Goal: Communication & Community: Ask a question

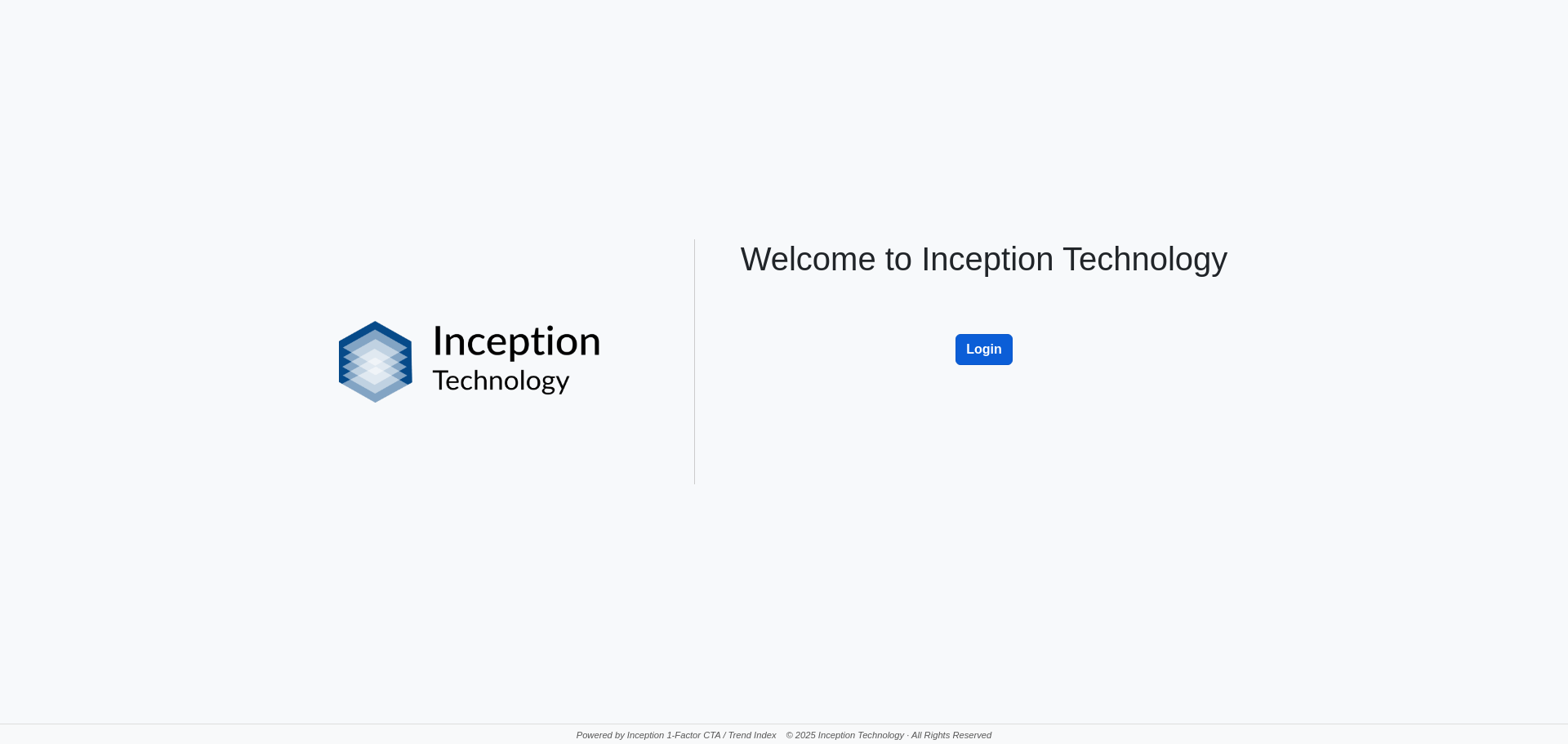
click at [978, 345] on button "Login" at bounding box center [983, 349] width 57 height 31
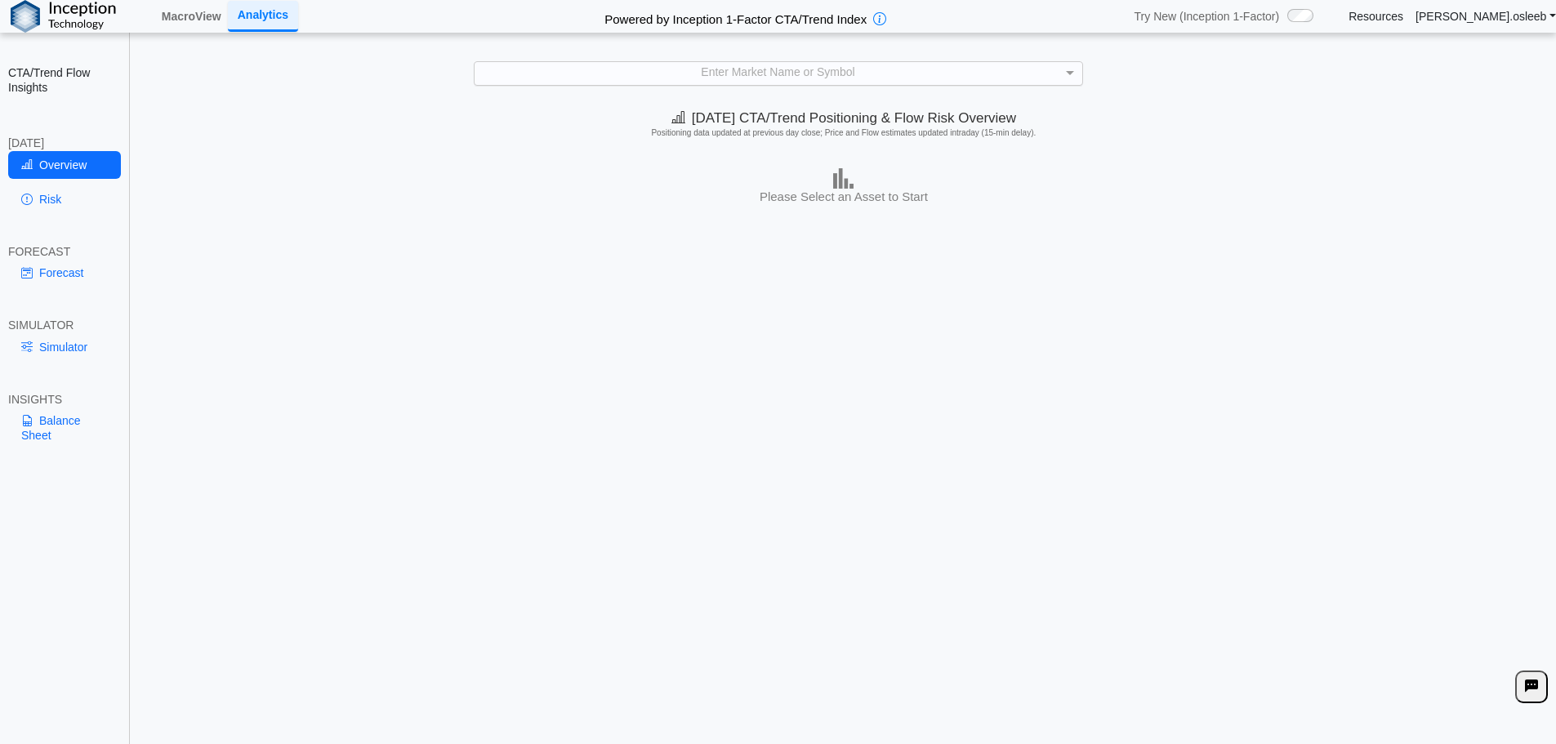
click at [734, 79] on div "Enter Market Name or Symbol" at bounding box center [779, 73] width 608 height 22
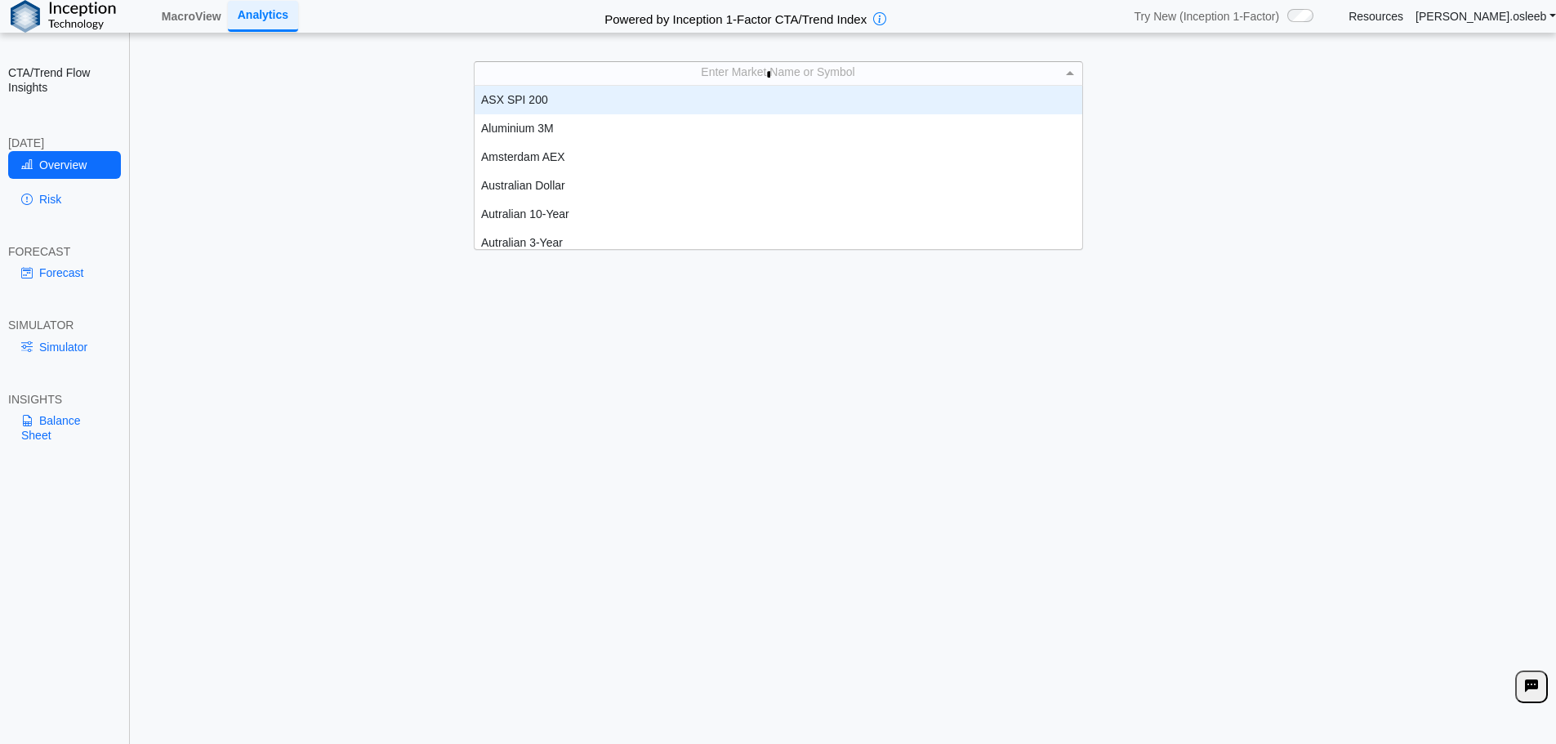
scroll to position [16, 596]
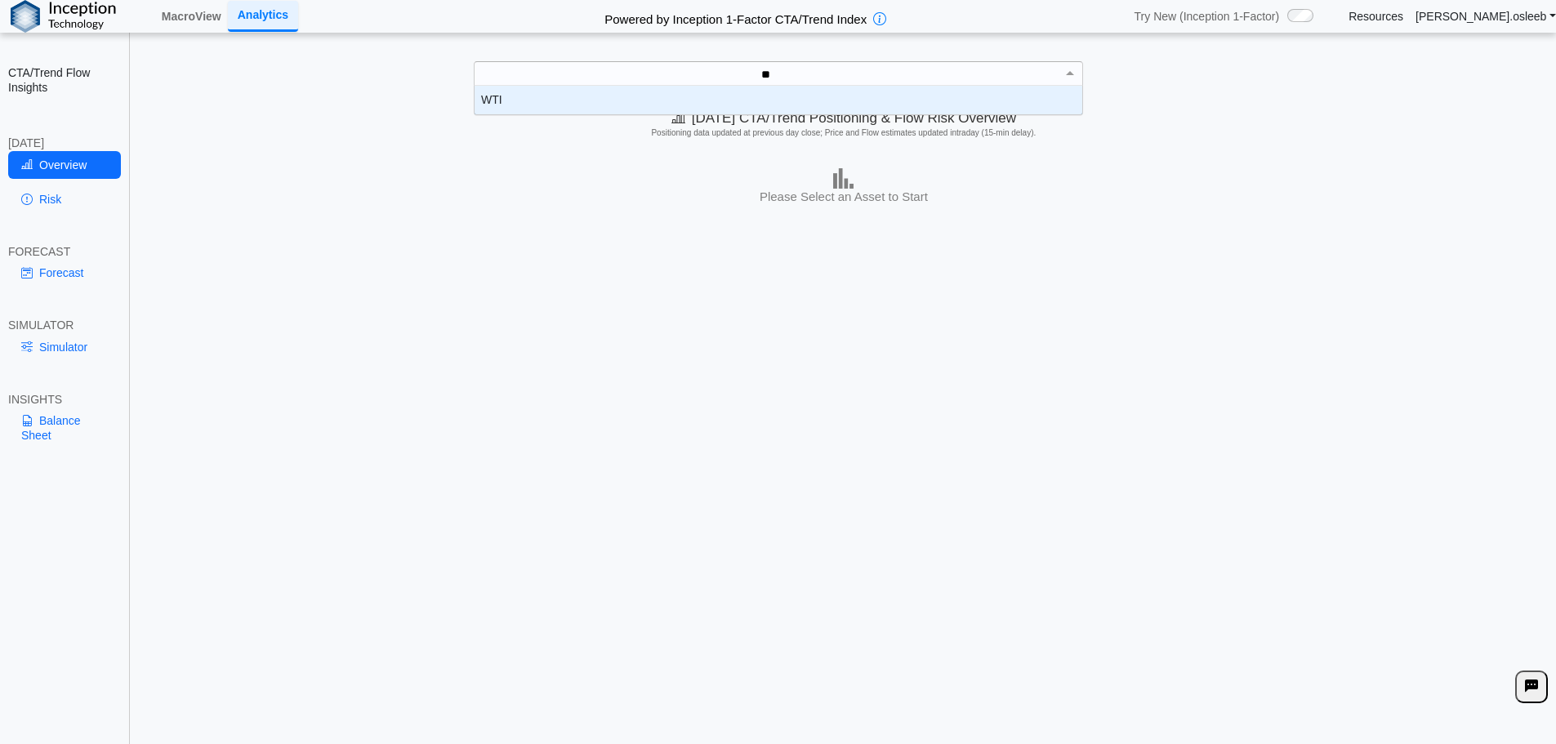
type input "***"
click at [801, 101] on div "WTI" at bounding box center [779, 100] width 608 height 29
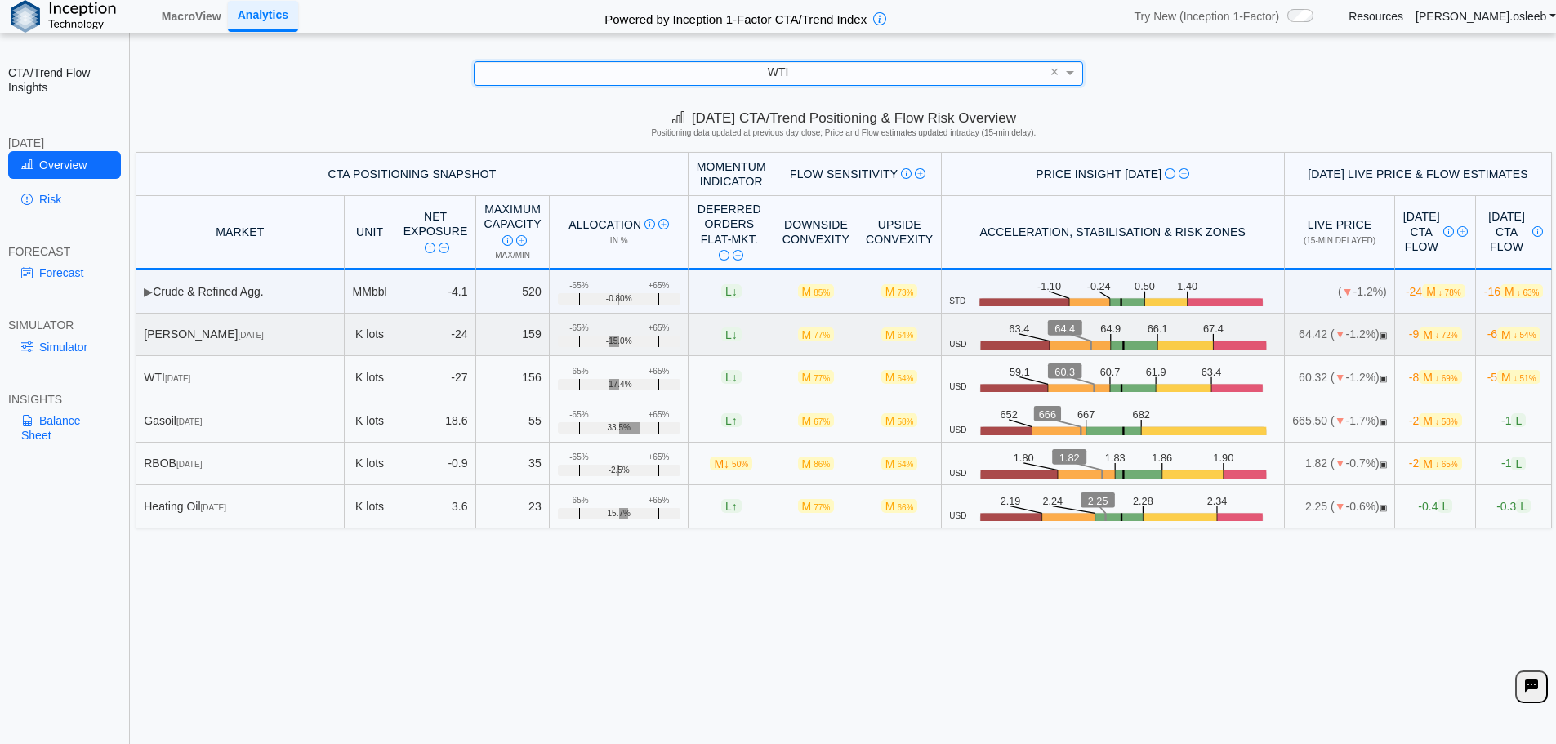
click at [1380, 335] on span "▣" at bounding box center [1383, 335] width 7 height 9
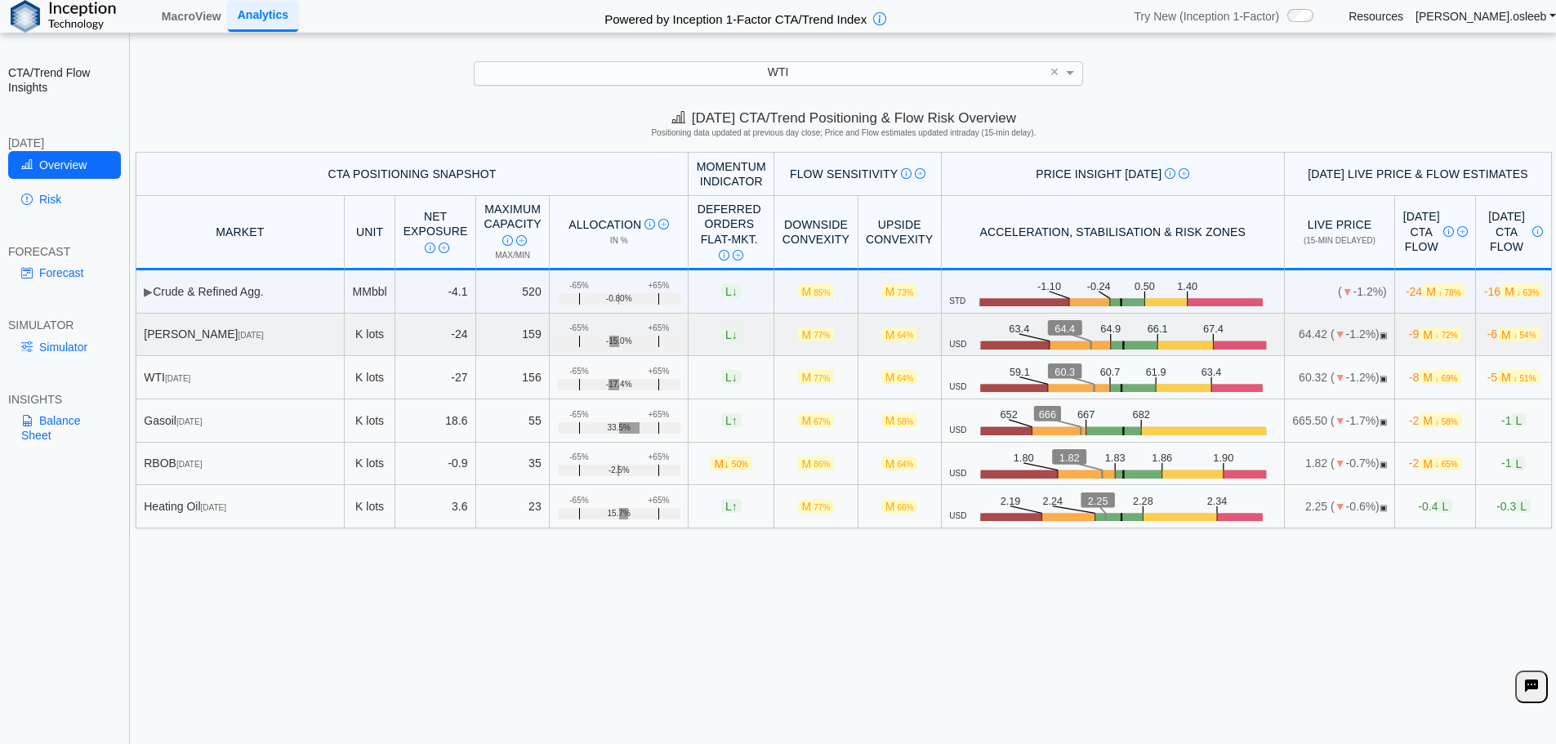
click at [1435, 333] on span "↓ 72%" at bounding box center [1446, 335] width 23 height 9
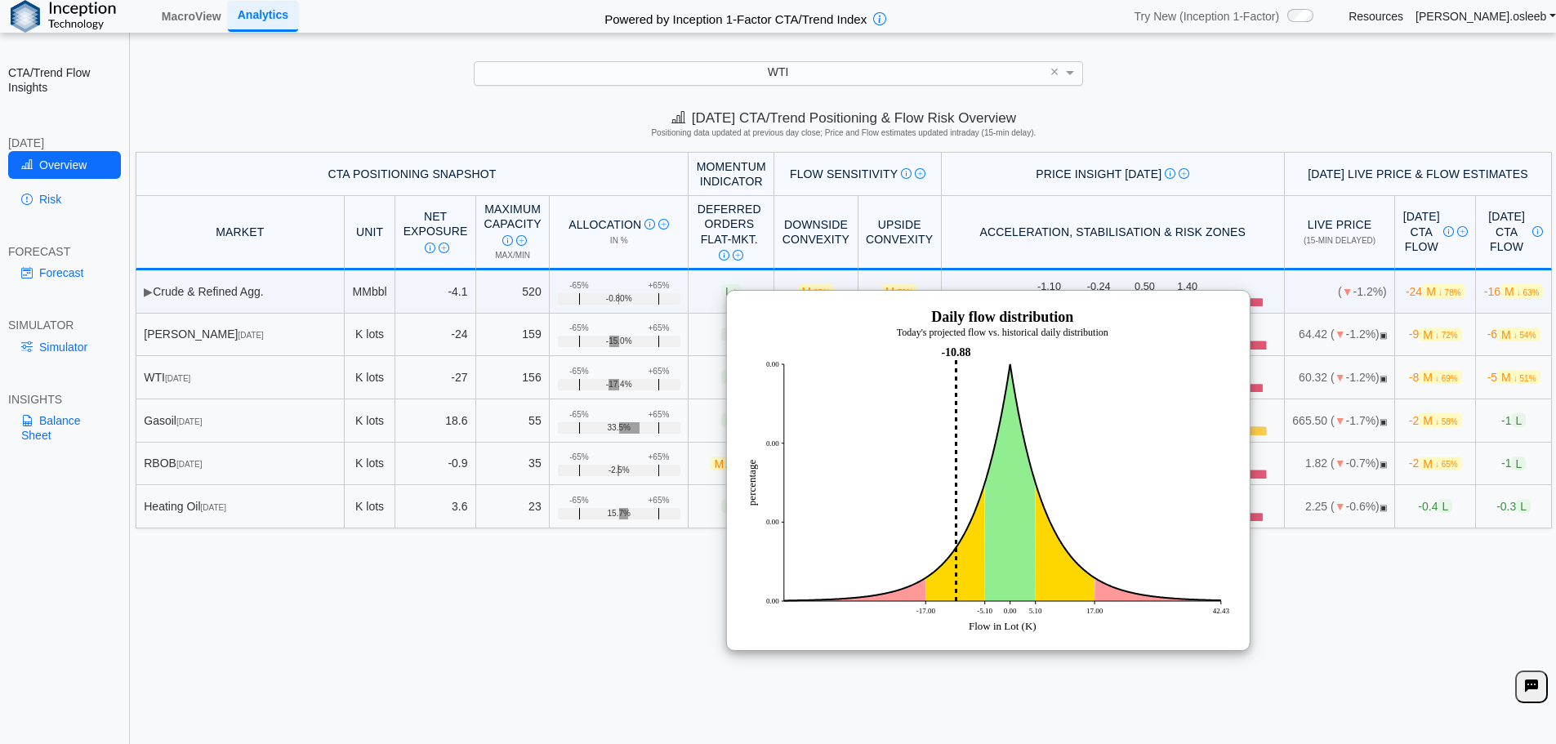
click at [1341, 625] on div "Today's CTA/Trend Positioning & Flow Risk Overview Positioning data updated at …" at bounding box center [844, 426] width 1425 height 648
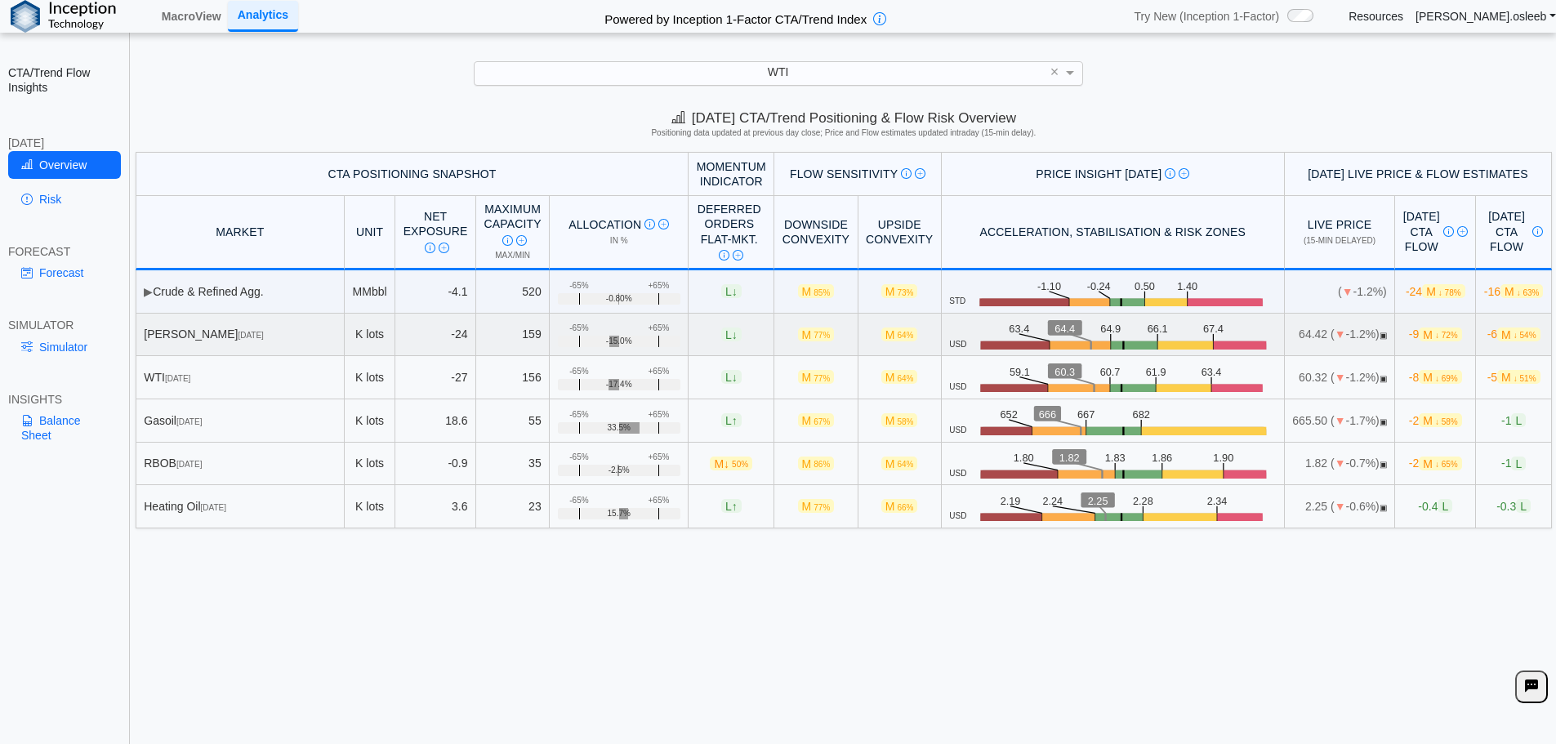
click at [967, 340] on icon ".zone-text { font-size: 22px; font-weight: 500; text-anchor: middle; } .price-m…" at bounding box center [1122, 333] width 310 height 29
click at [1409, 341] on span "-9 M ↓ 72%" at bounding box center [1435, 335] width 53 height 14
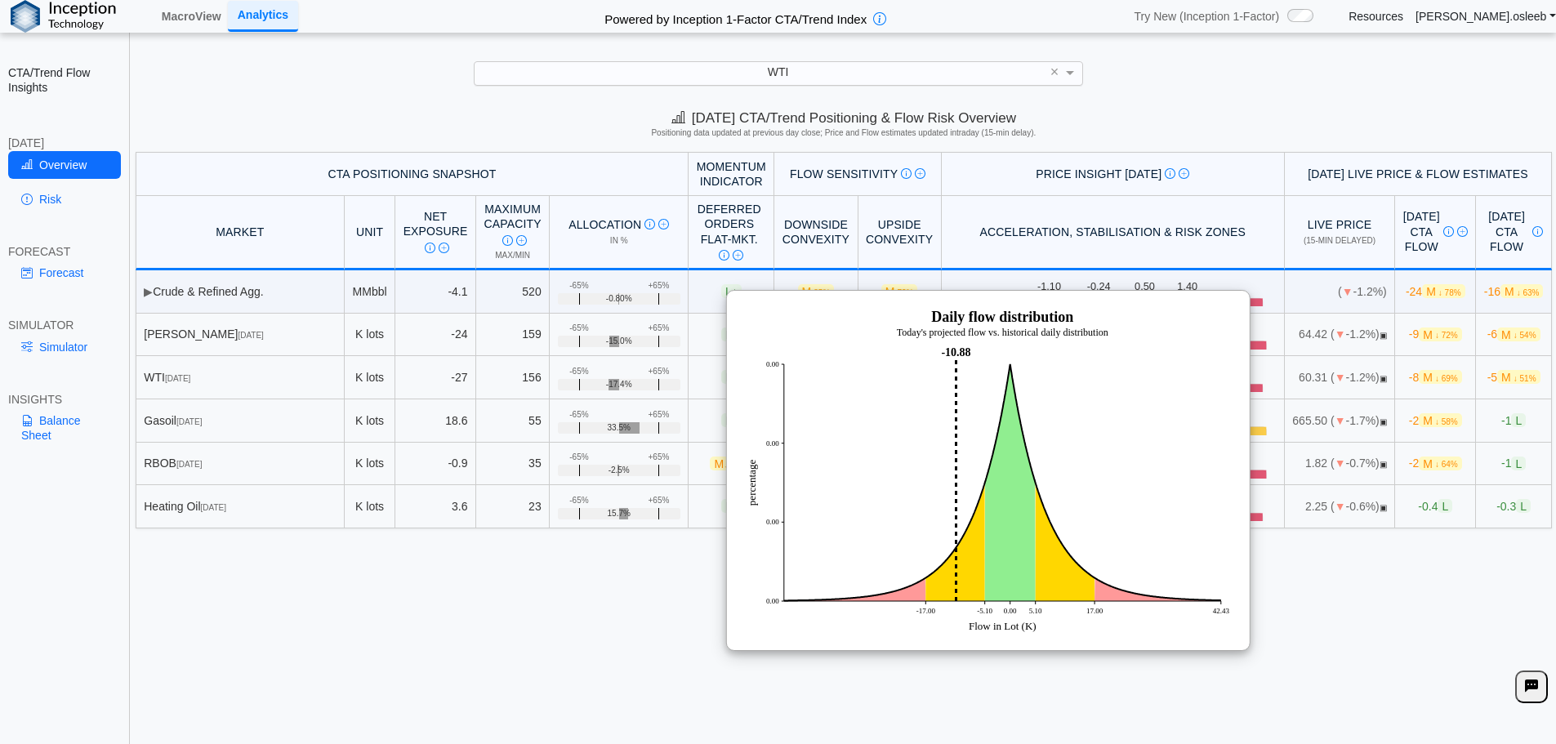
click at [650, 643] on div "Today's CTA/Trend Positioning & Flow Risk Overview Positioning data updated at …" at bounding box center [844, 426] width 1425 height 648
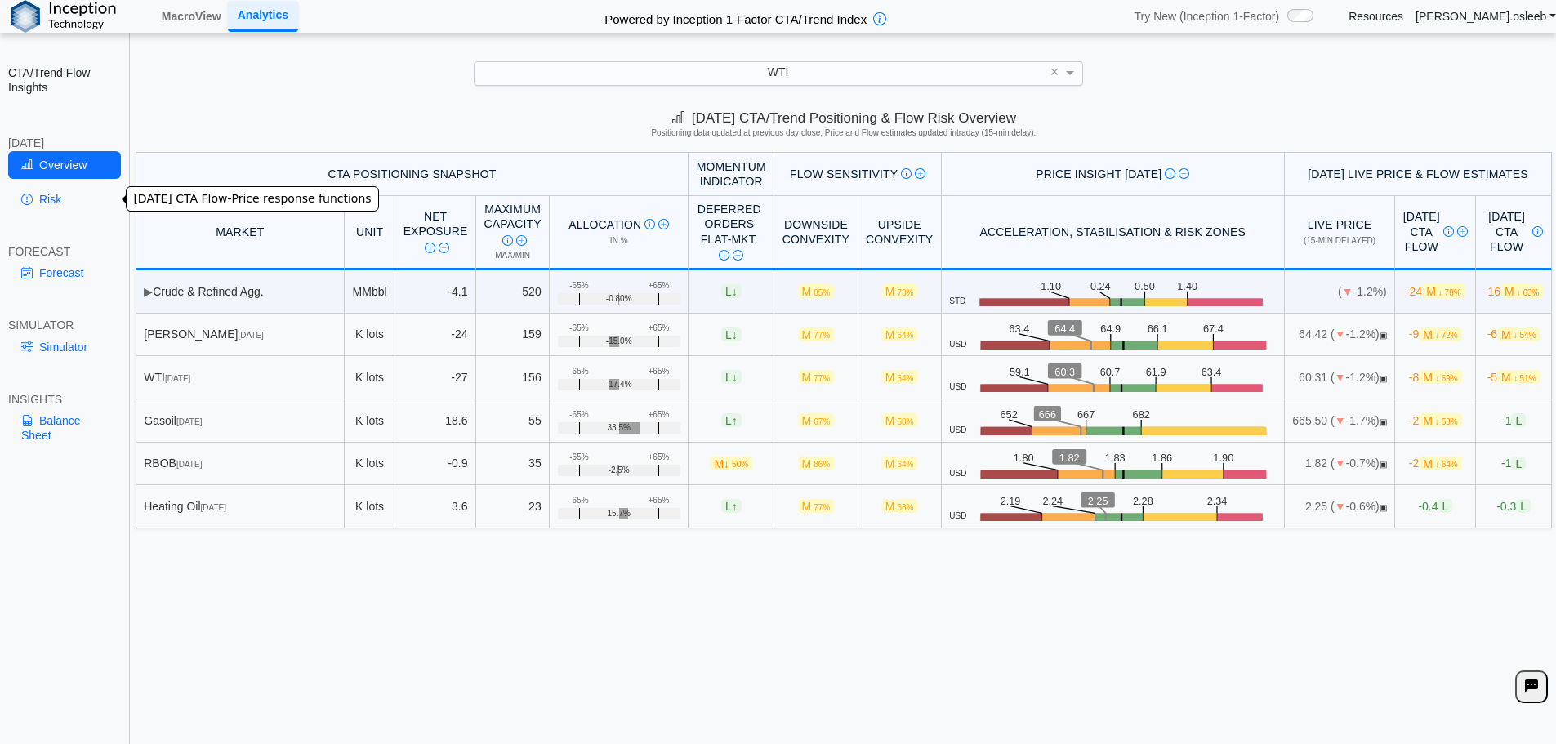
click at [43, 206] on link "Risk" at bounding box center [64, 199] width 113 height 28
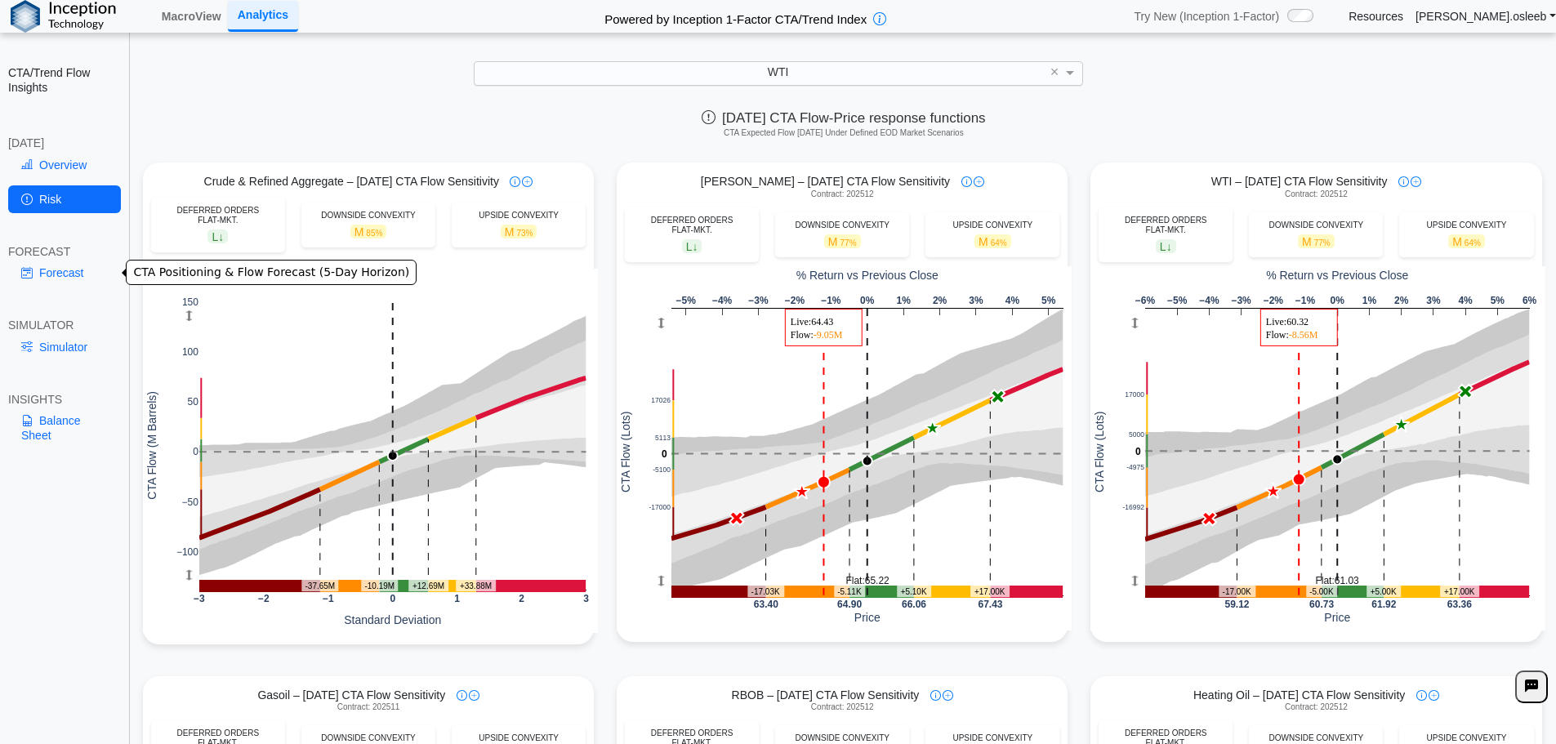
click at [78, 277] on link "Forecast" at bounding box center [64, 273] width 113 height 28
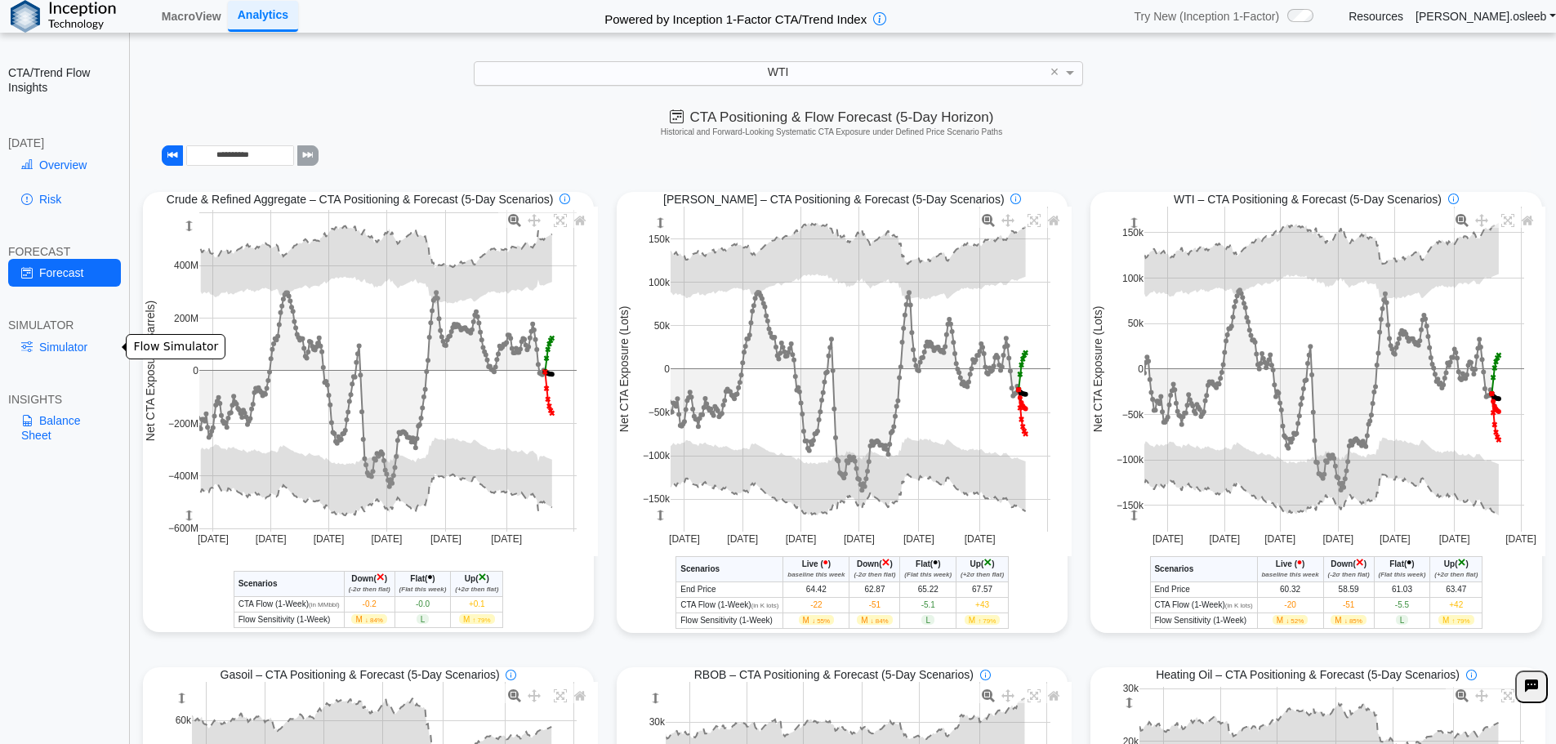
click at [87, 347] on link "Simulator" at bounding box center [64, 347] width 113 height 28
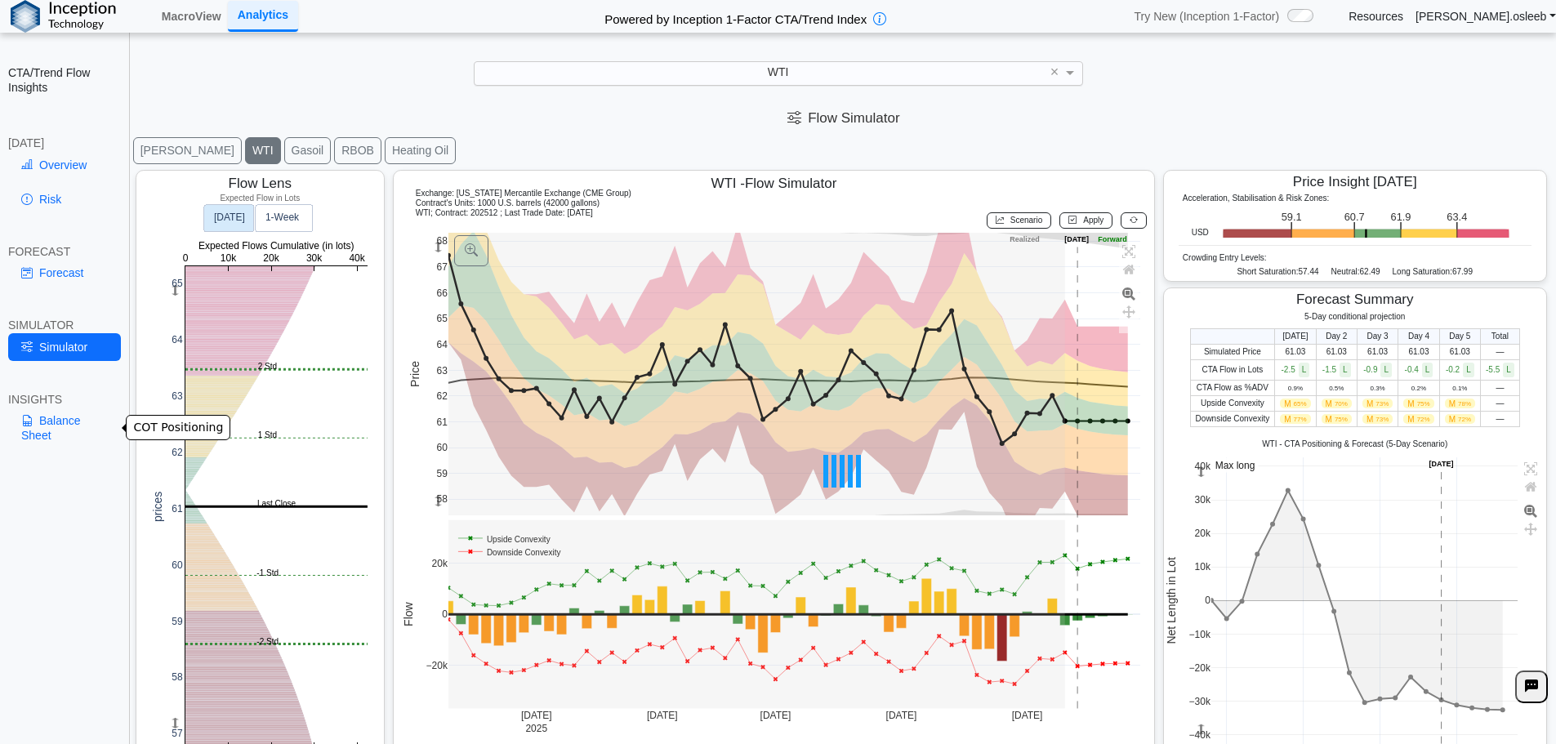
click at [69, 422] on link "Balance Sheet" at bounding box center [64, 428] width 113 height 42
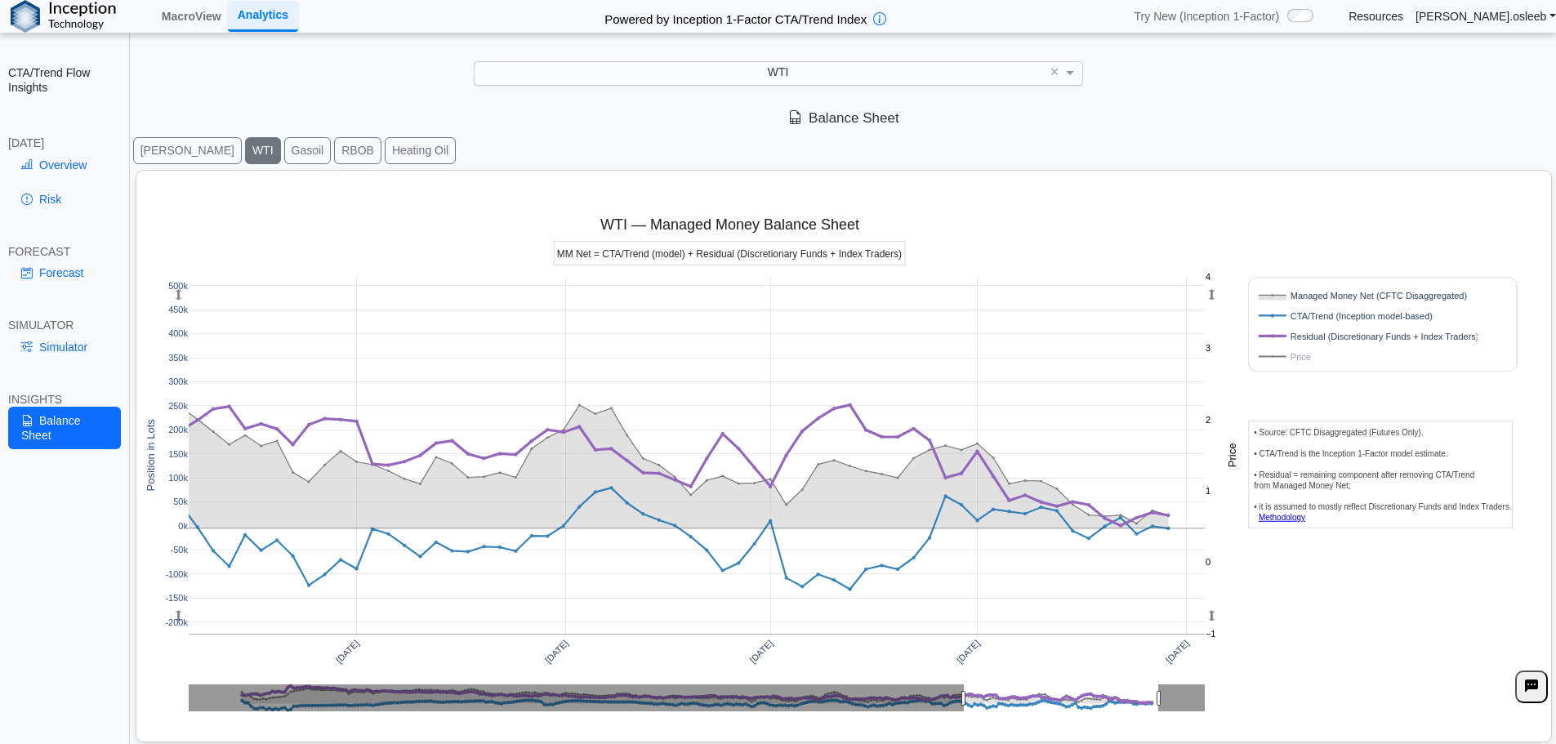
drag, startPoint x: 244, startPoint y: 697, endPoint x: 967, endPoint y: 678, distance: 722.5
click at [145, 145] on button "Brent" at bounding box center [187, 150] width 109 height 27
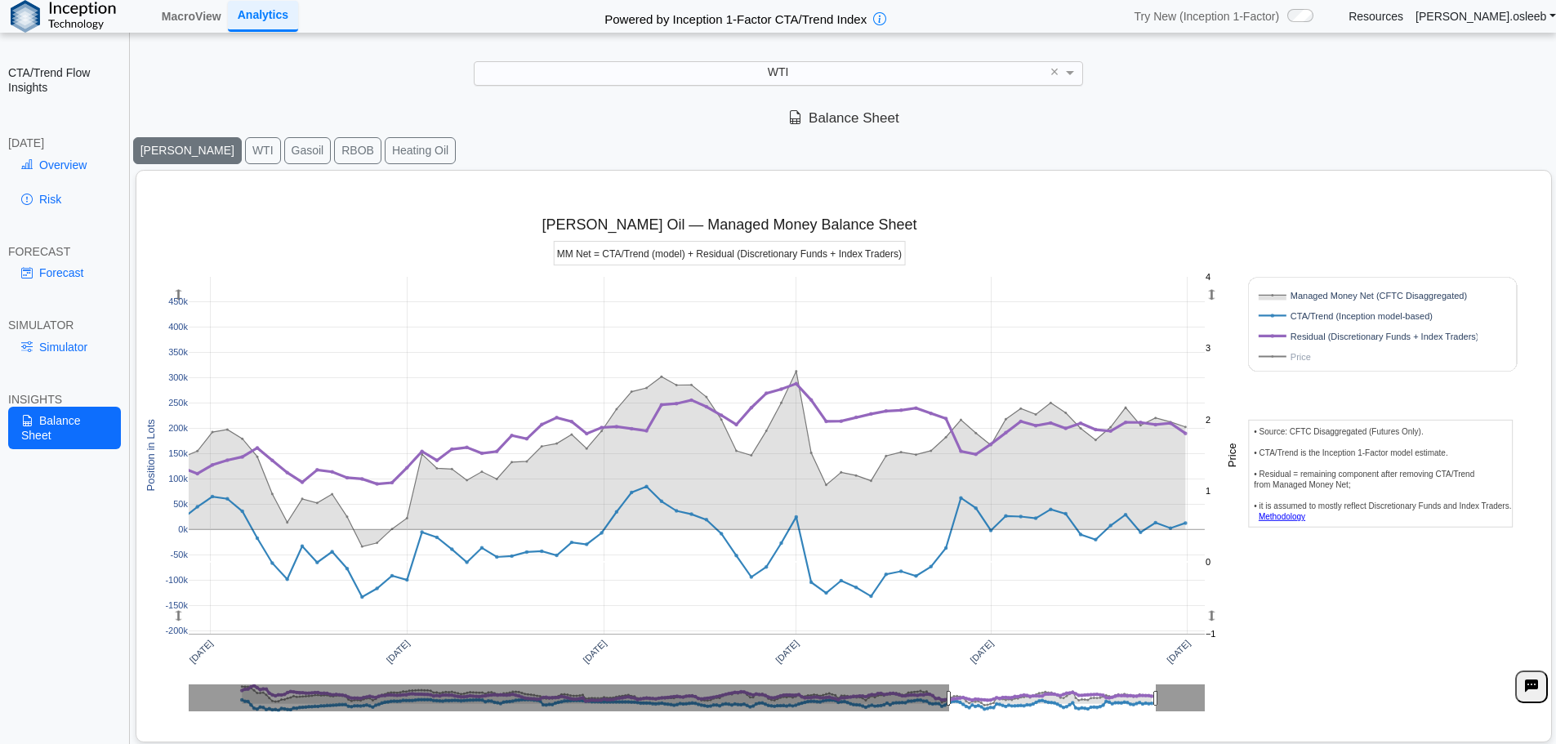
drag, startPoint x: 242, startPoint y: 694, endPoint x: 949, endPoint y: 693, distance: 707.5
click at [284, 154] on button "Gasoil" at bounding box center [307, 150] width 47 height 27
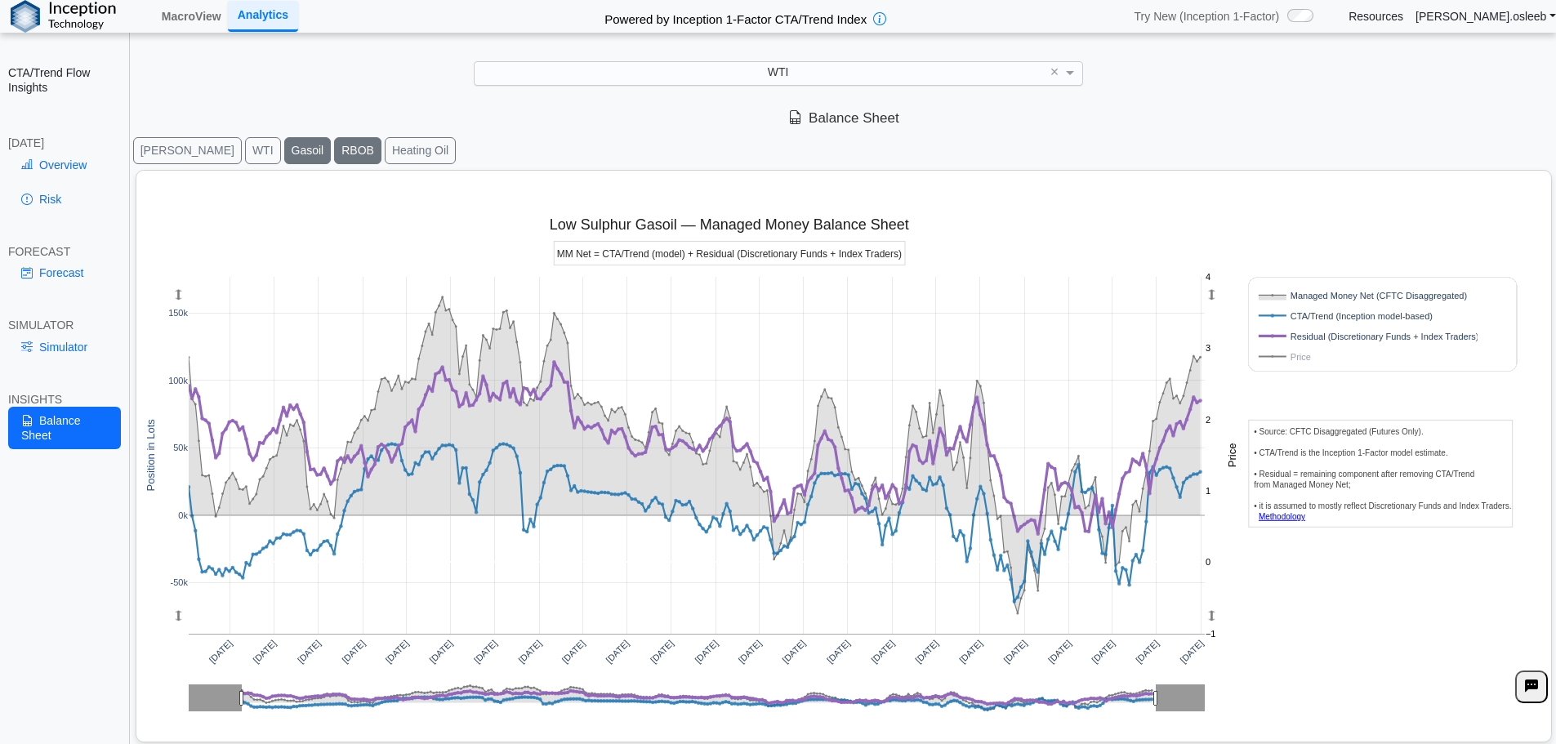
click at [334, 154] on button "RBOB" at bounding box center [357, 150] width 47 height 27
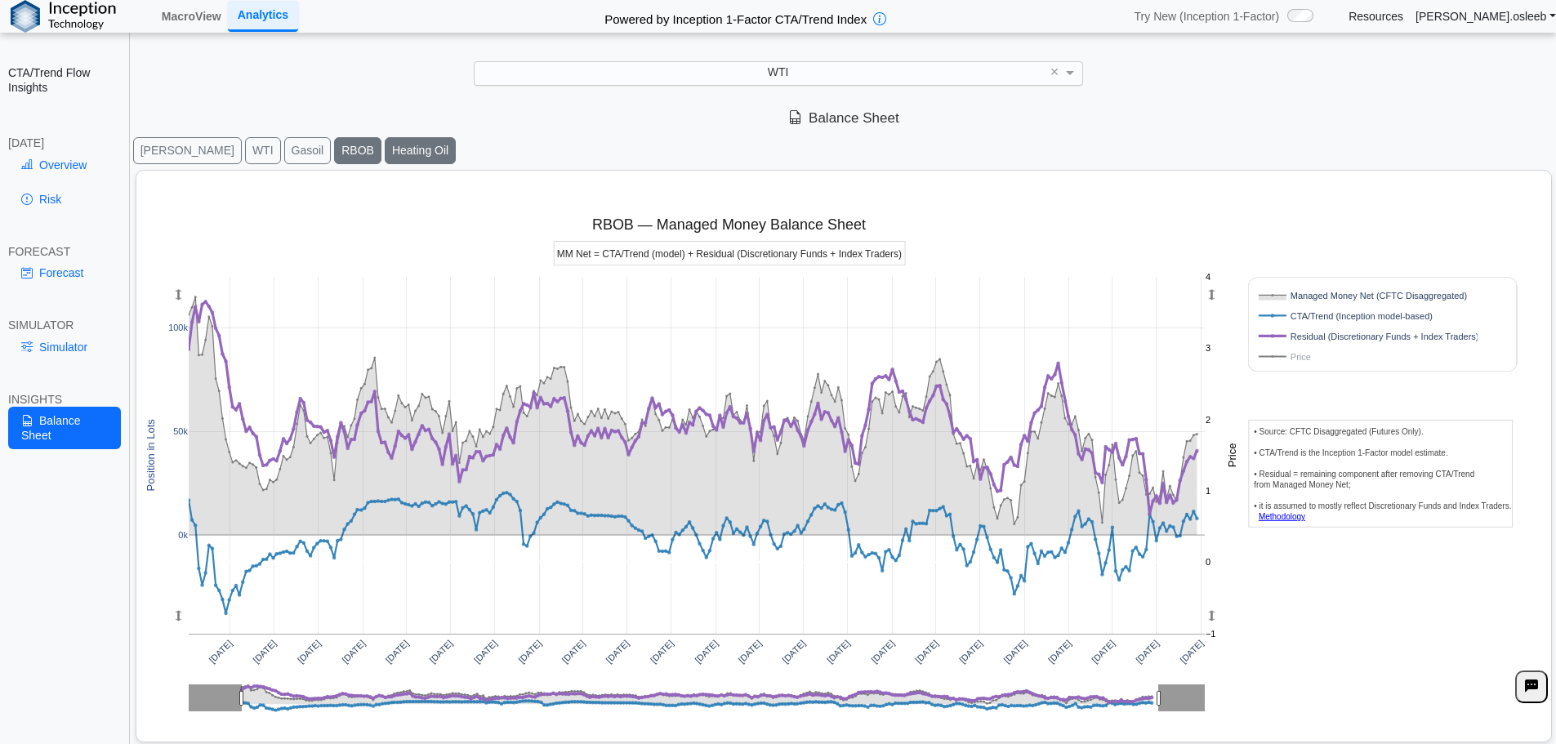
click at [385, 153] on button "Heating Oil" at bounding box center [420, 150] width 71 height 27
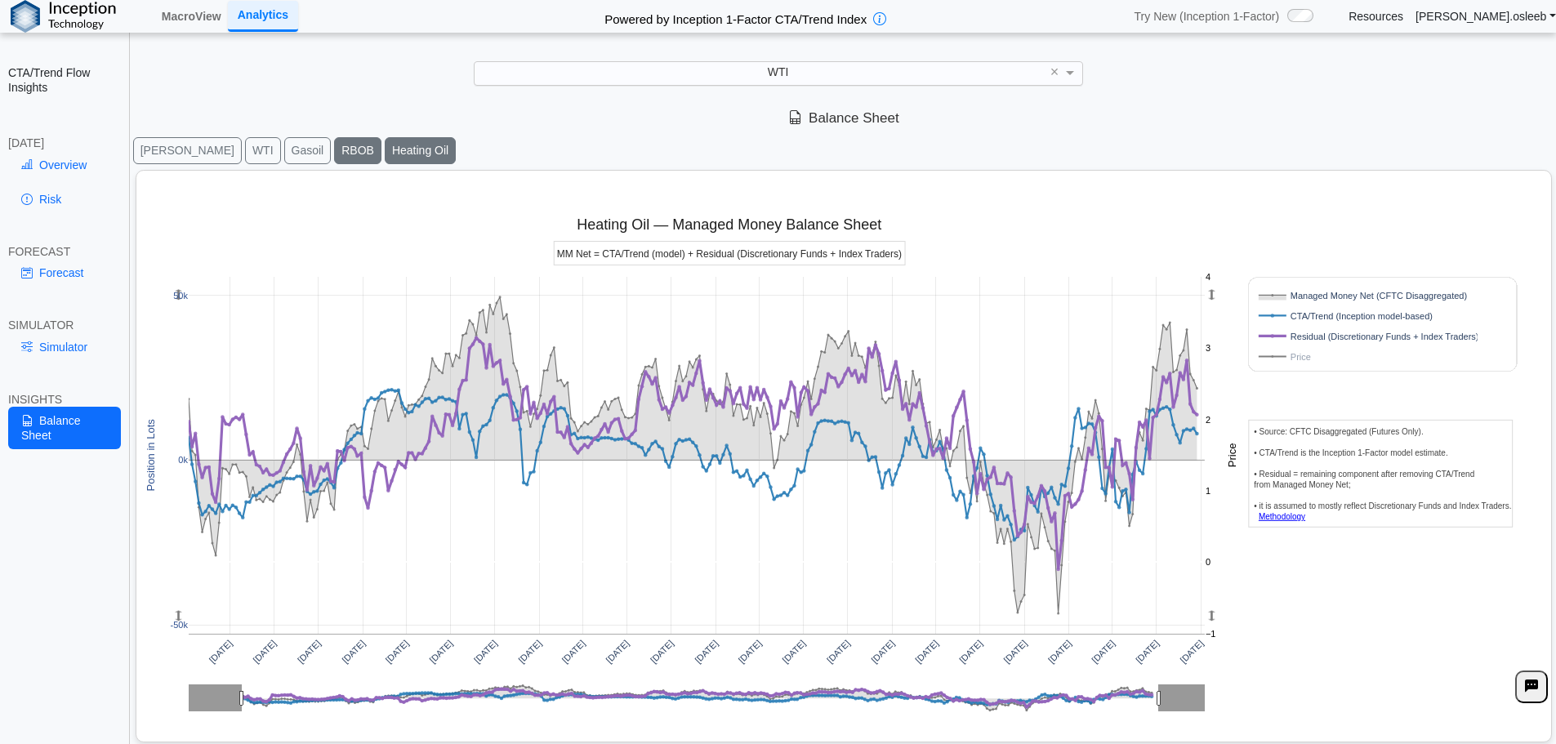
click at [334, 150] on button "RBOB" at bounding box center [357, 150] width 47 height 27
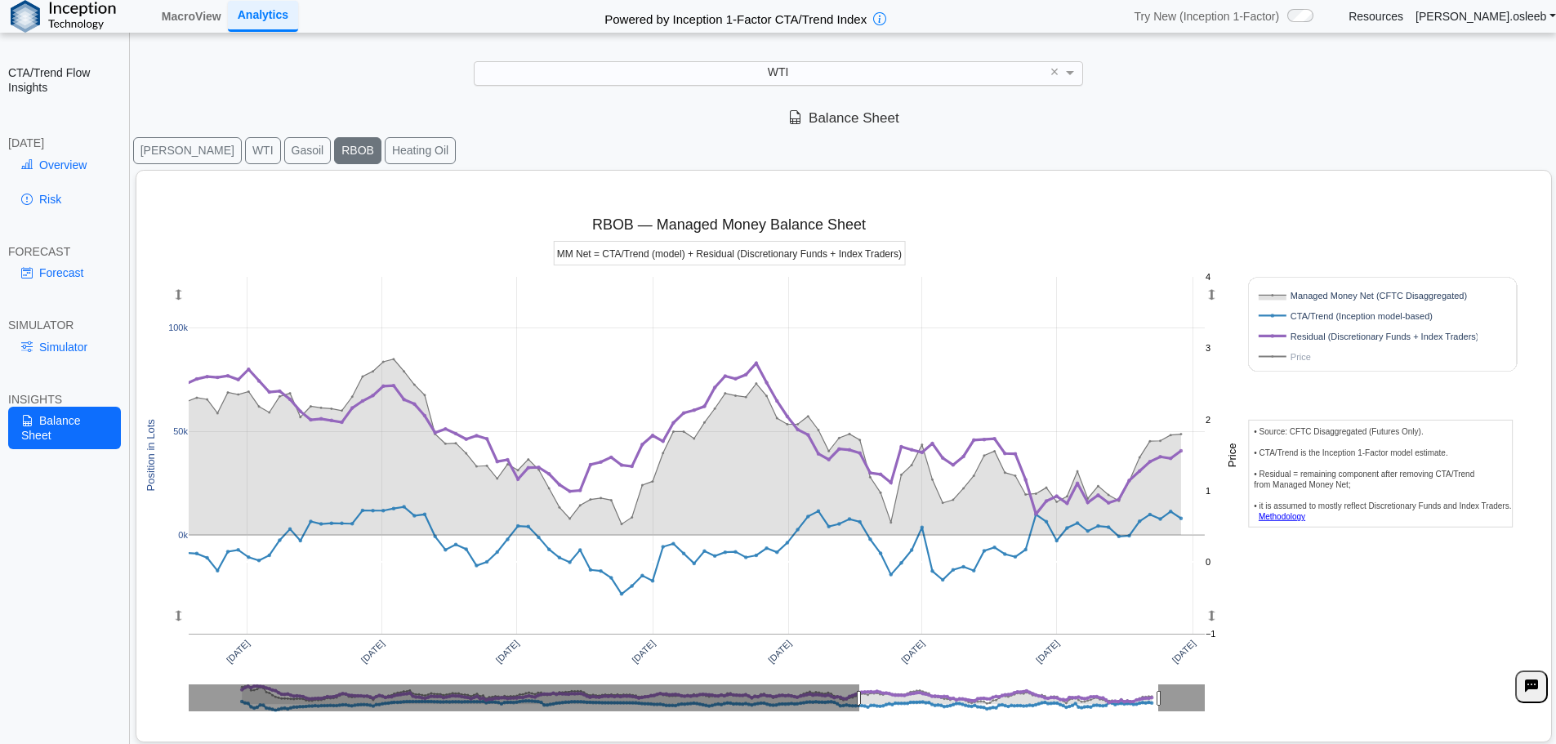
drag, startPoint x: 243, startPoint y: 699, endPoint x: 861, endPoint y: 669, distance: 618.4
click at [61, 164] on link "Overview" at bounding box center [64, 165] width 113 height 28
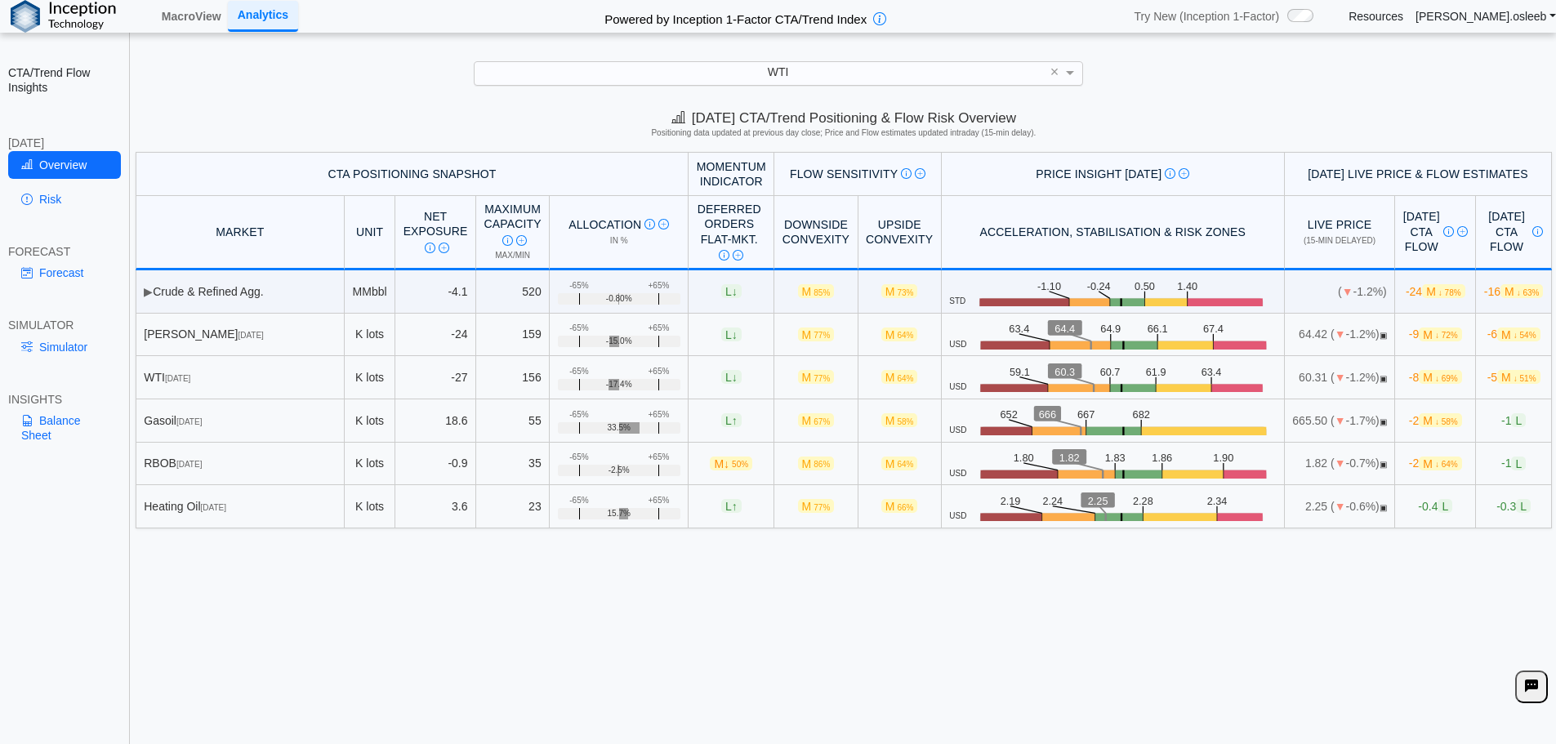
click at [743, 69] on div "WTI" at bounding box center [779, 73] width 608 height 22
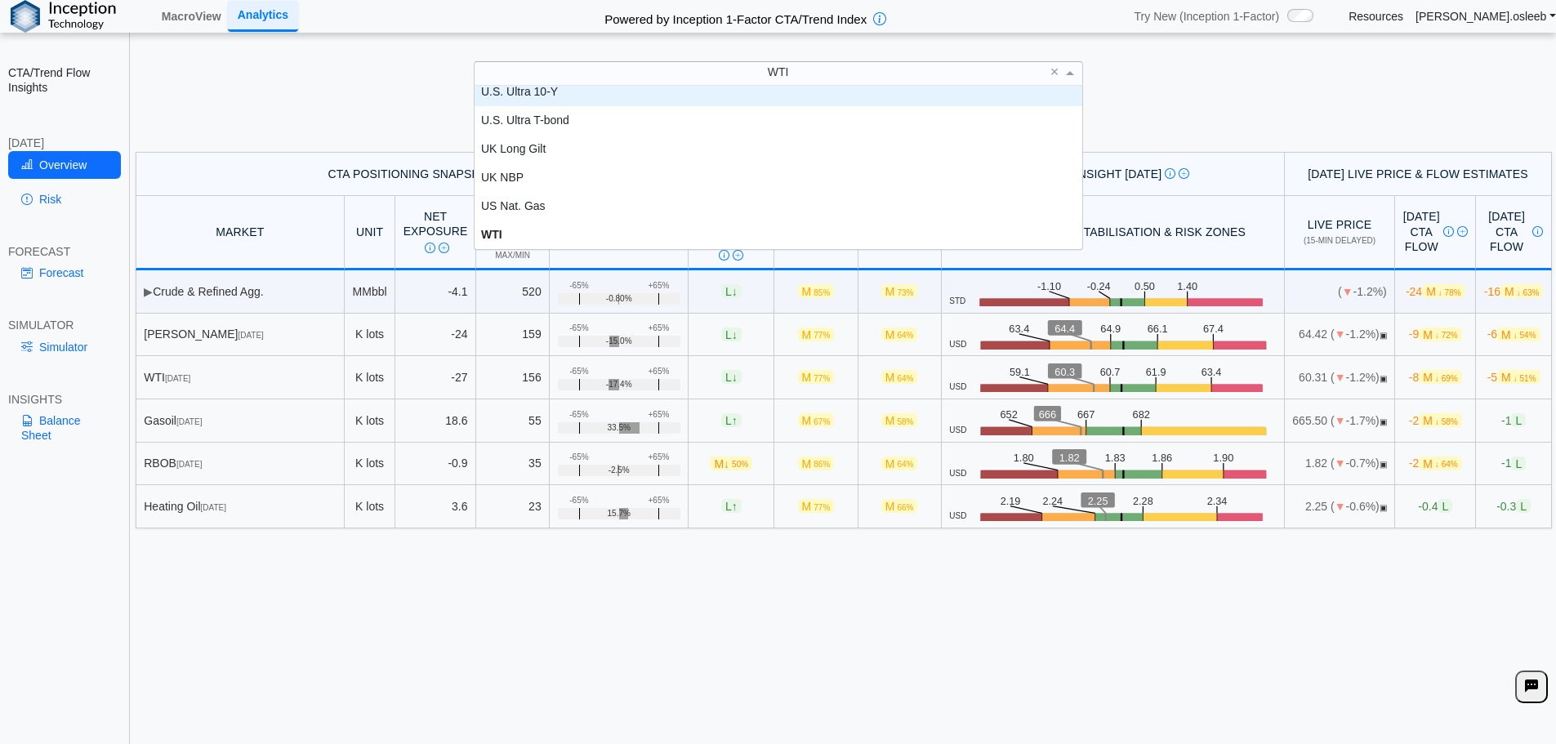
scroll to position [3517, 0]
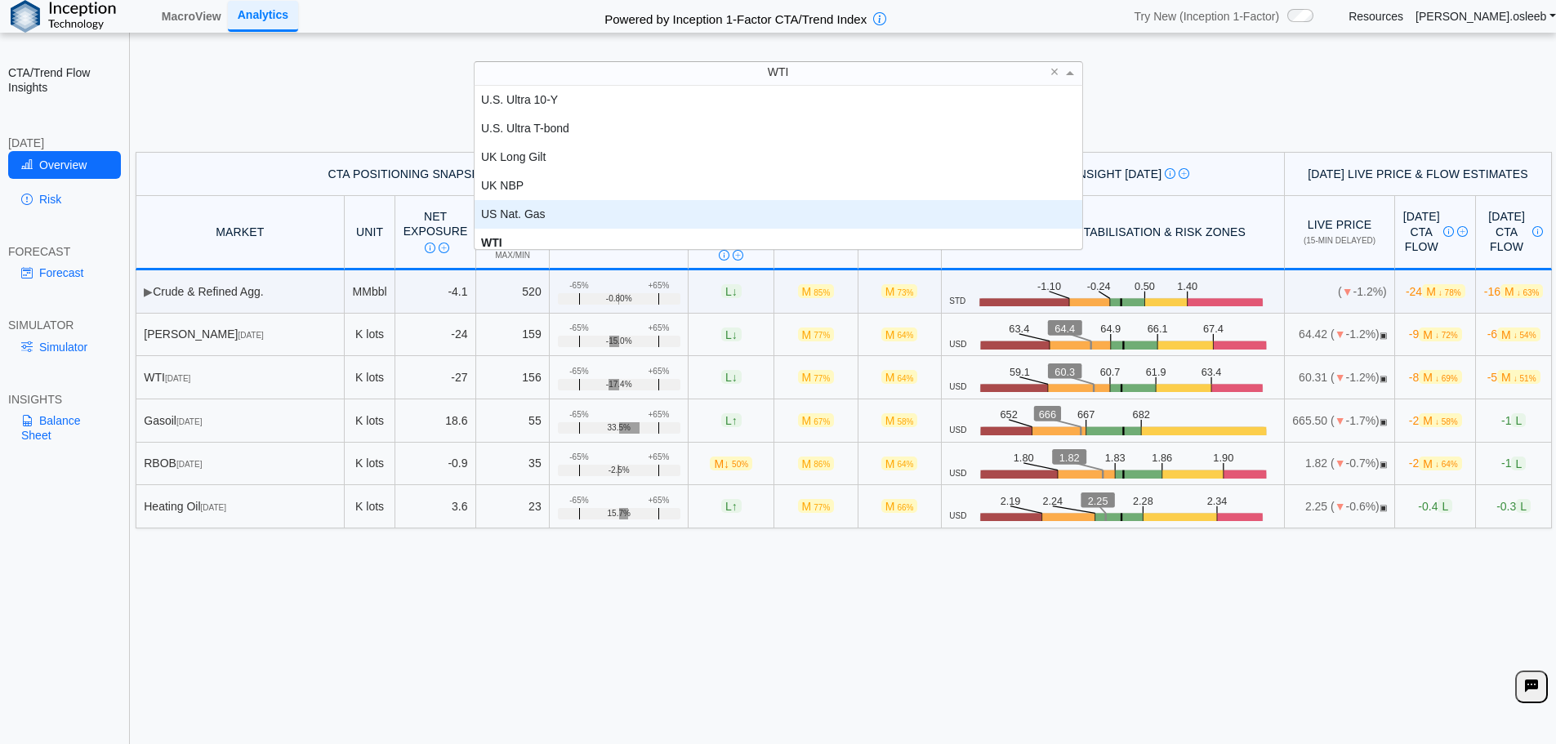
click at [572, 223] on div "US Nat. Gas" at bounding box center [779, 214] width 608 height 29
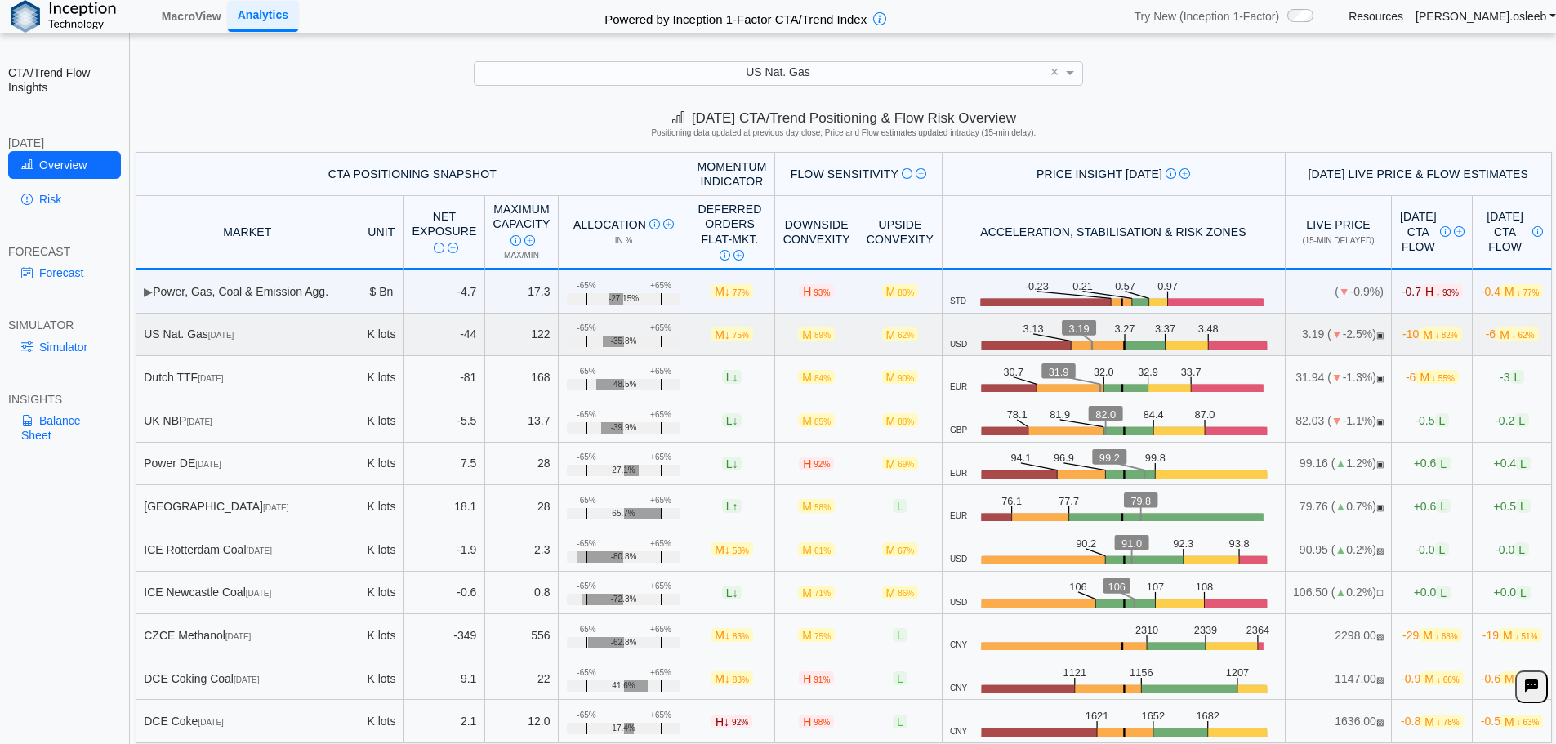
click at [1419, 336] on span "M ↓ 82%" at bounding box center [1440, 335] width 42 height 14
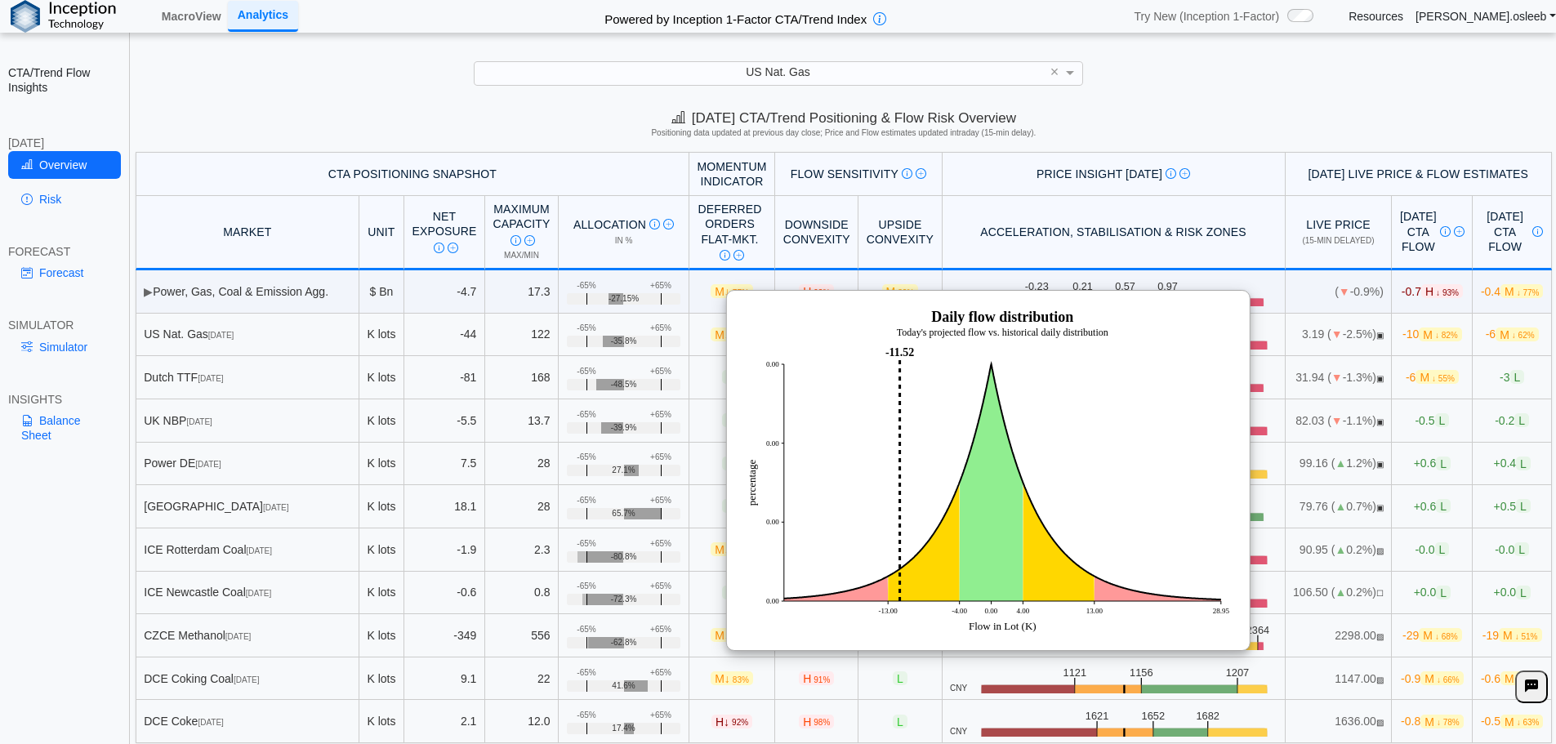
click at [1290, 65] on div "US Nat. Gas ×" at bounding box center [778, 73] width 1524 height 24
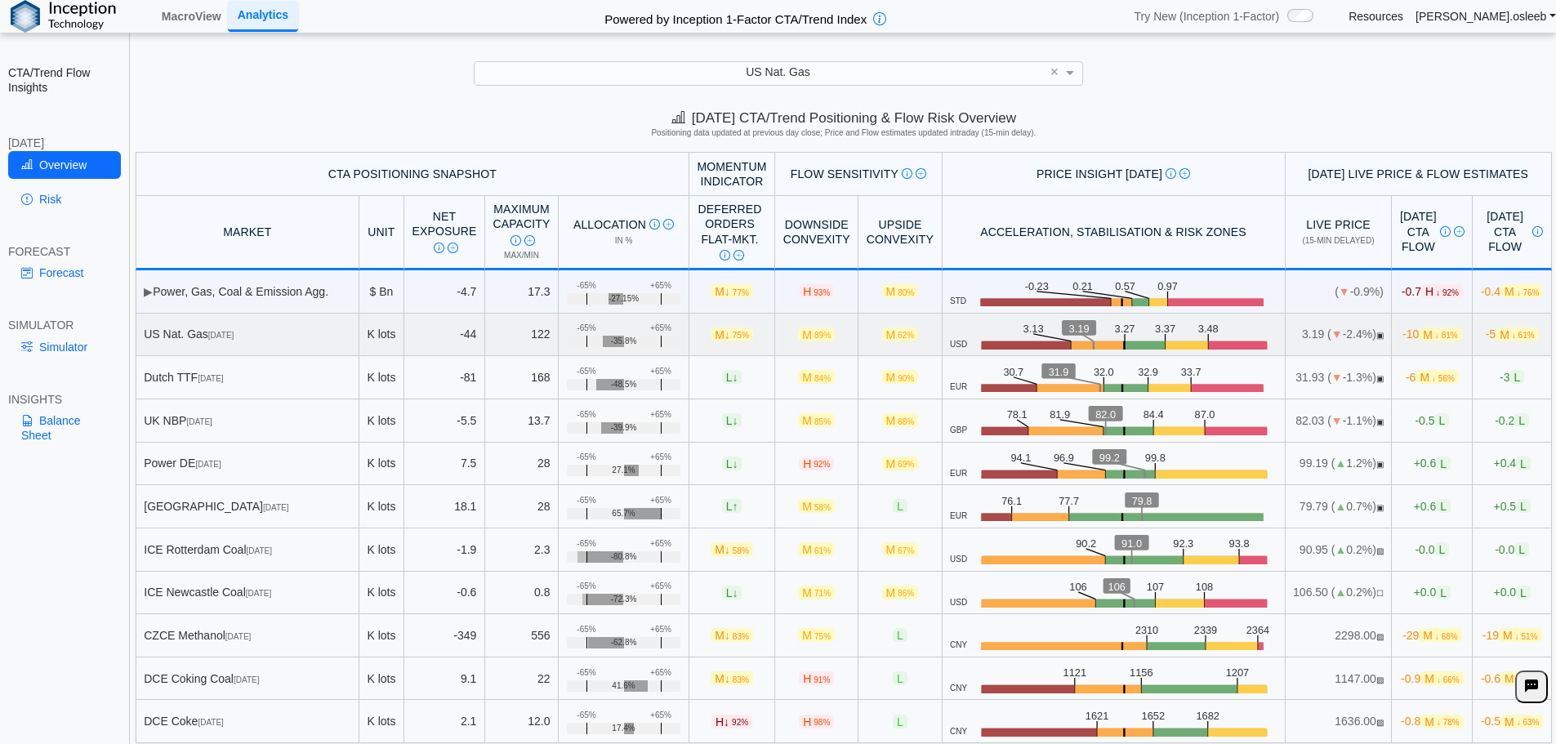
click at [1403, 338] on span "-10 M ↓ 81%" at bounding box center [1433, 335] width 60 height 14
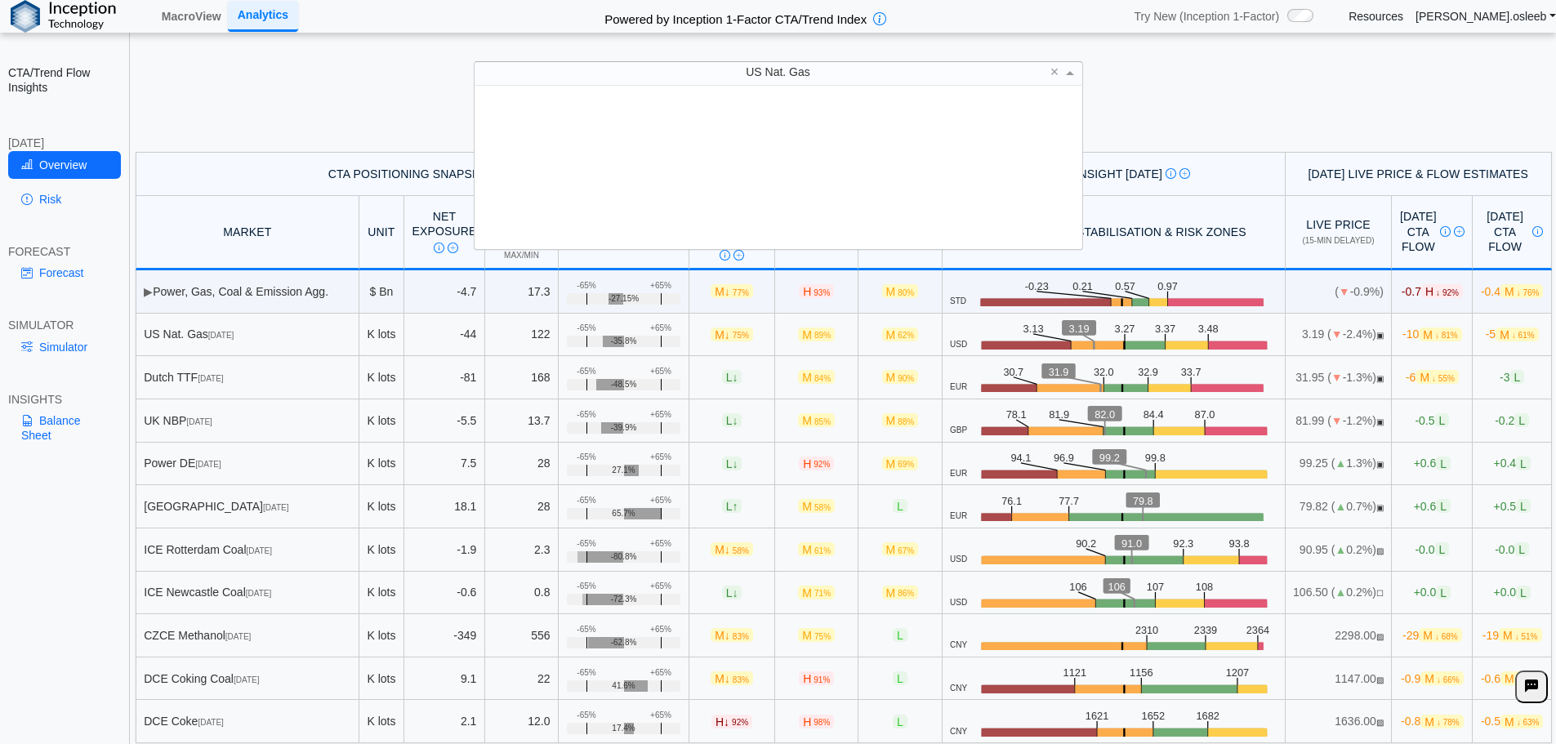
click at [828, 74] on div "US Nat. Gas" at bounding box center [779, 73] width 608 height 22
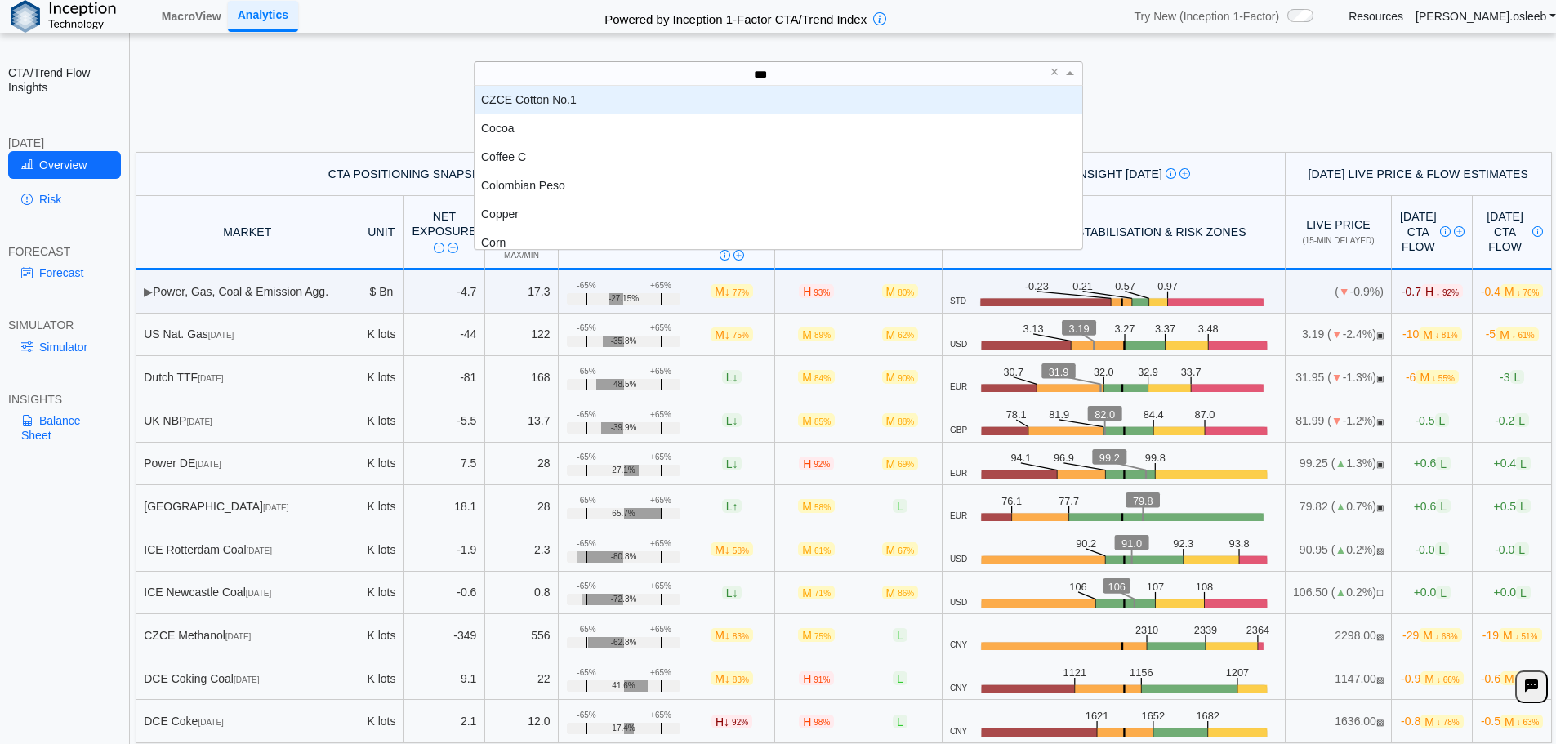
scroll to position [45, 596]
type input "****"
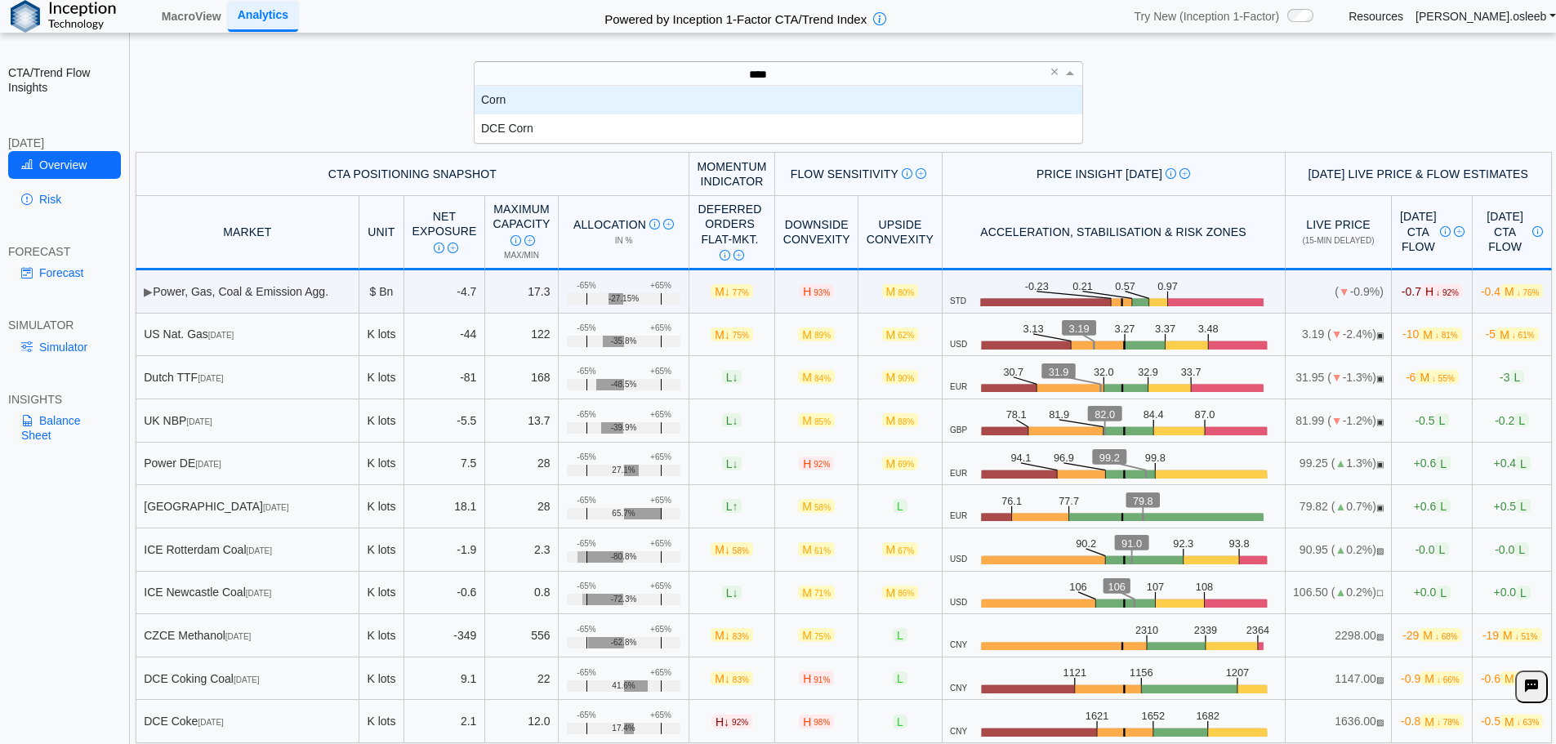
click at [654, 91] on div "Corn" at bounding box center [779, 100] width 608 height 29
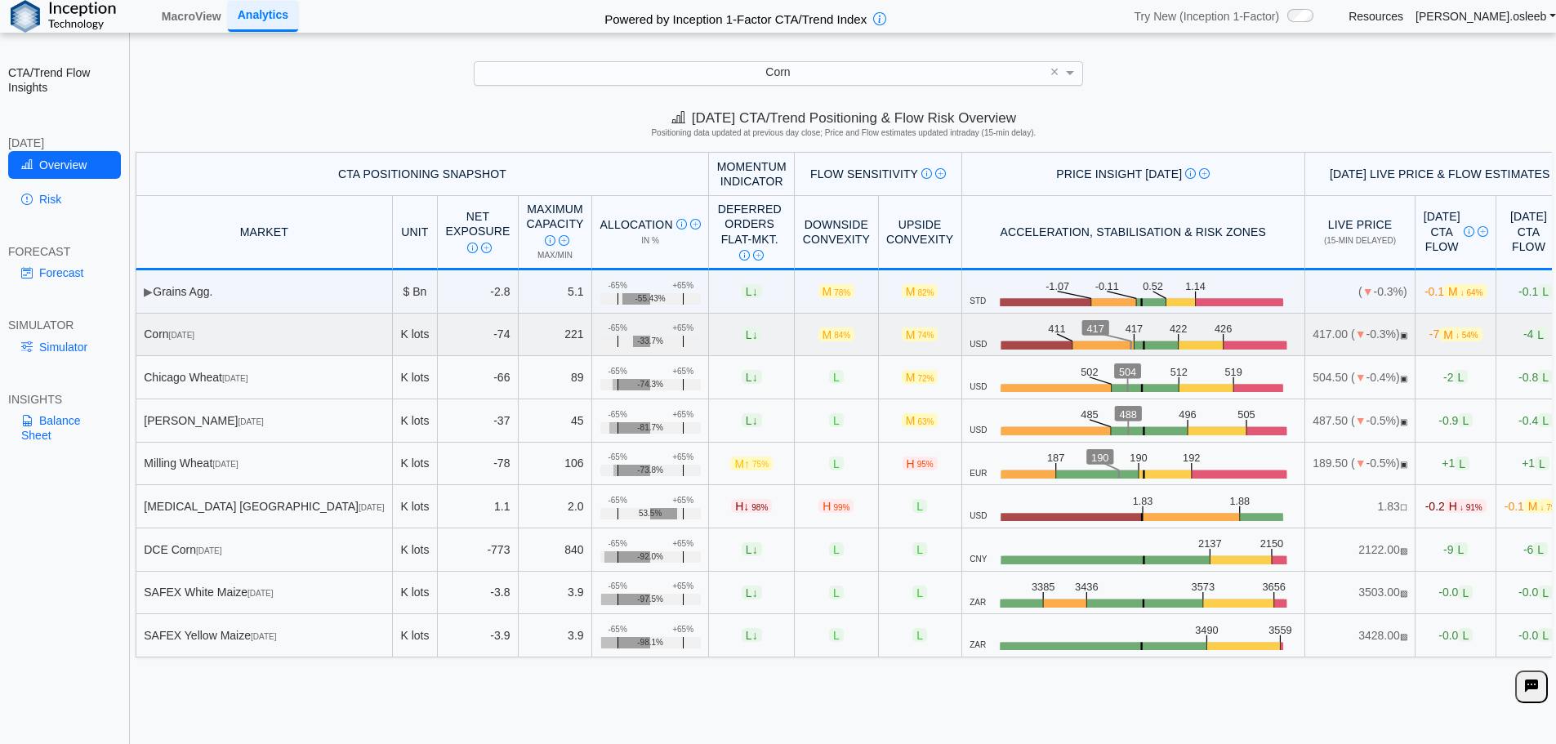
click at [1416, 346] on td "-7 M ↓ 54%" at bounding box center [1456, 335] width 81 height 43
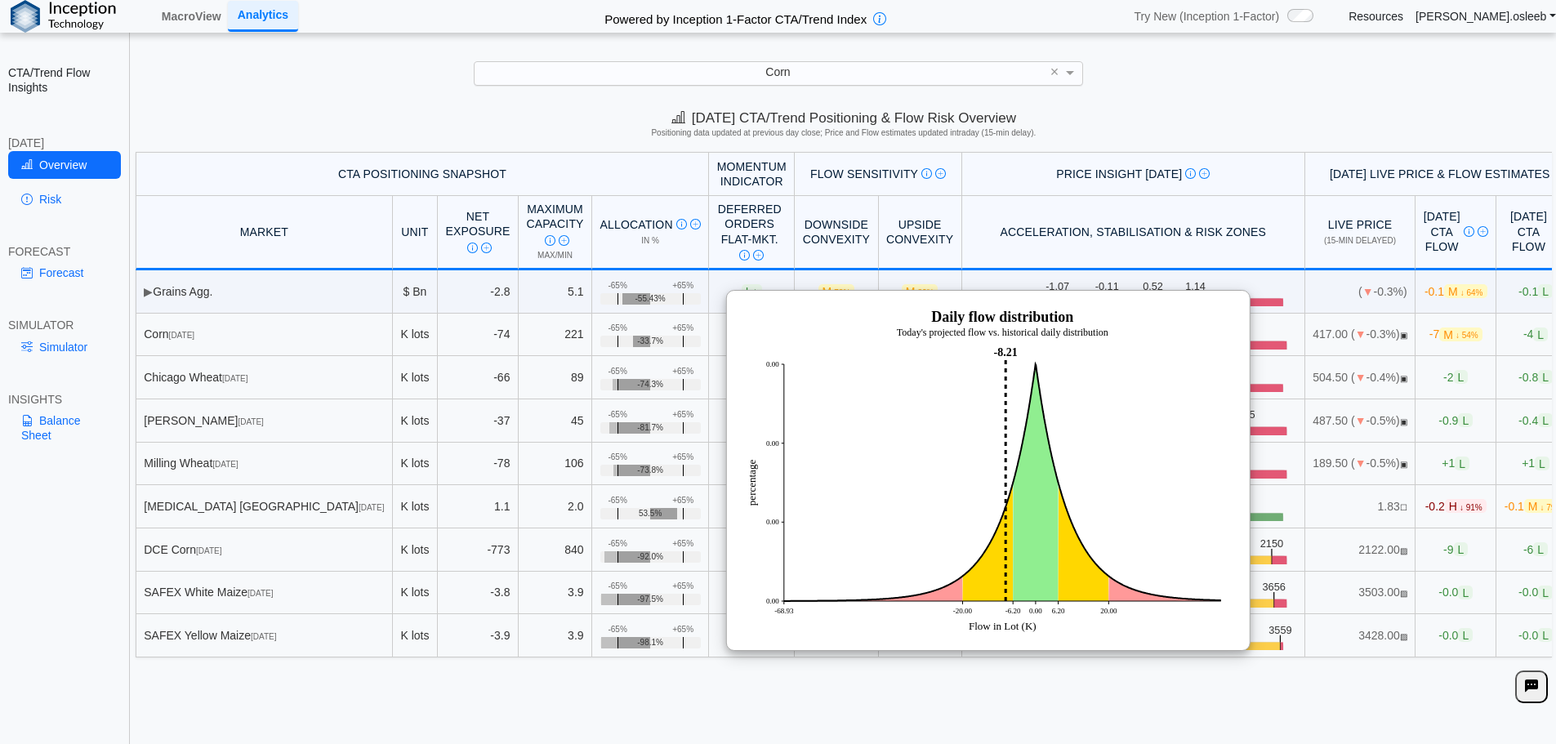
click at [1246, 46] on div "**********" at bounding box center [778, 385] width 1556 height 770
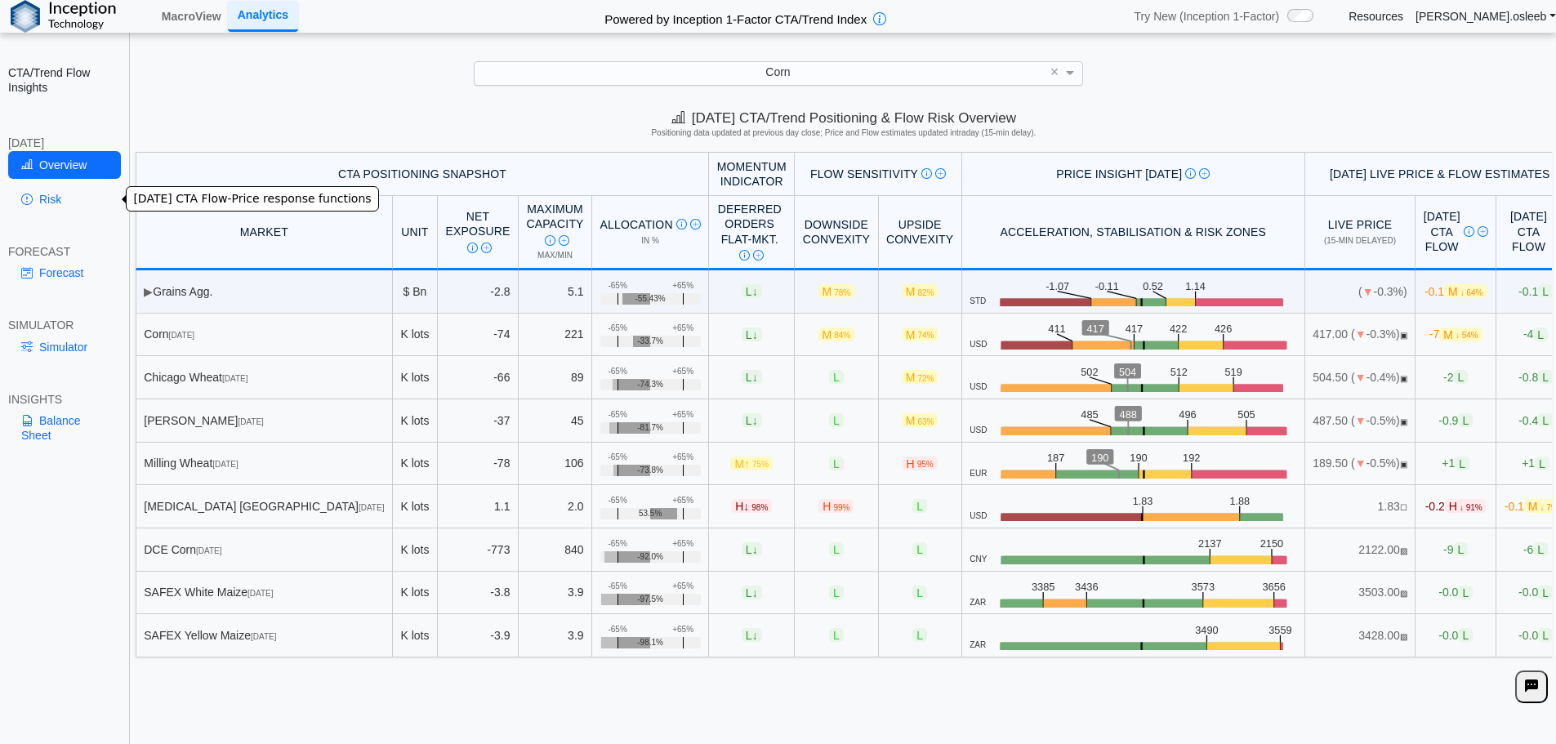
click at [33, 195] on link "Risk" at bounding box center [64, 199] width 113 height 28
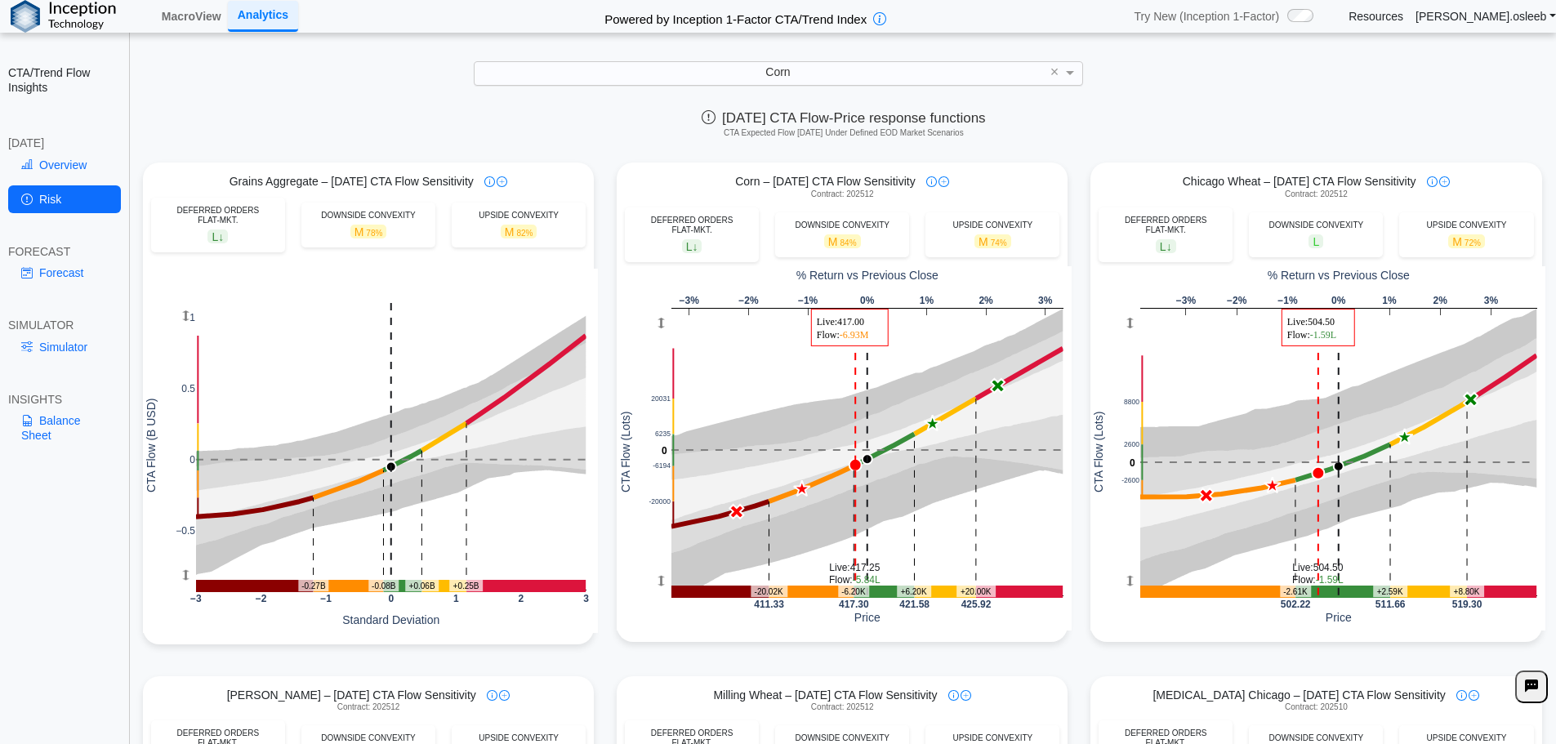
click at [1293, 147] on div "Today's CTA Flow-Price response functions CTA Expected Flow Today Under Defined…" at bounding box center [844, 127] width 1425 height 50
click at [1081, 138] on h5 "CTA Expected Flow Today Under Defined EOD Market Scenarios" at bounding box center [843, 133] width 1411 height 10
click at [822, 73] on div "Corn" at bounding box center [779, 73] width 608 height 22
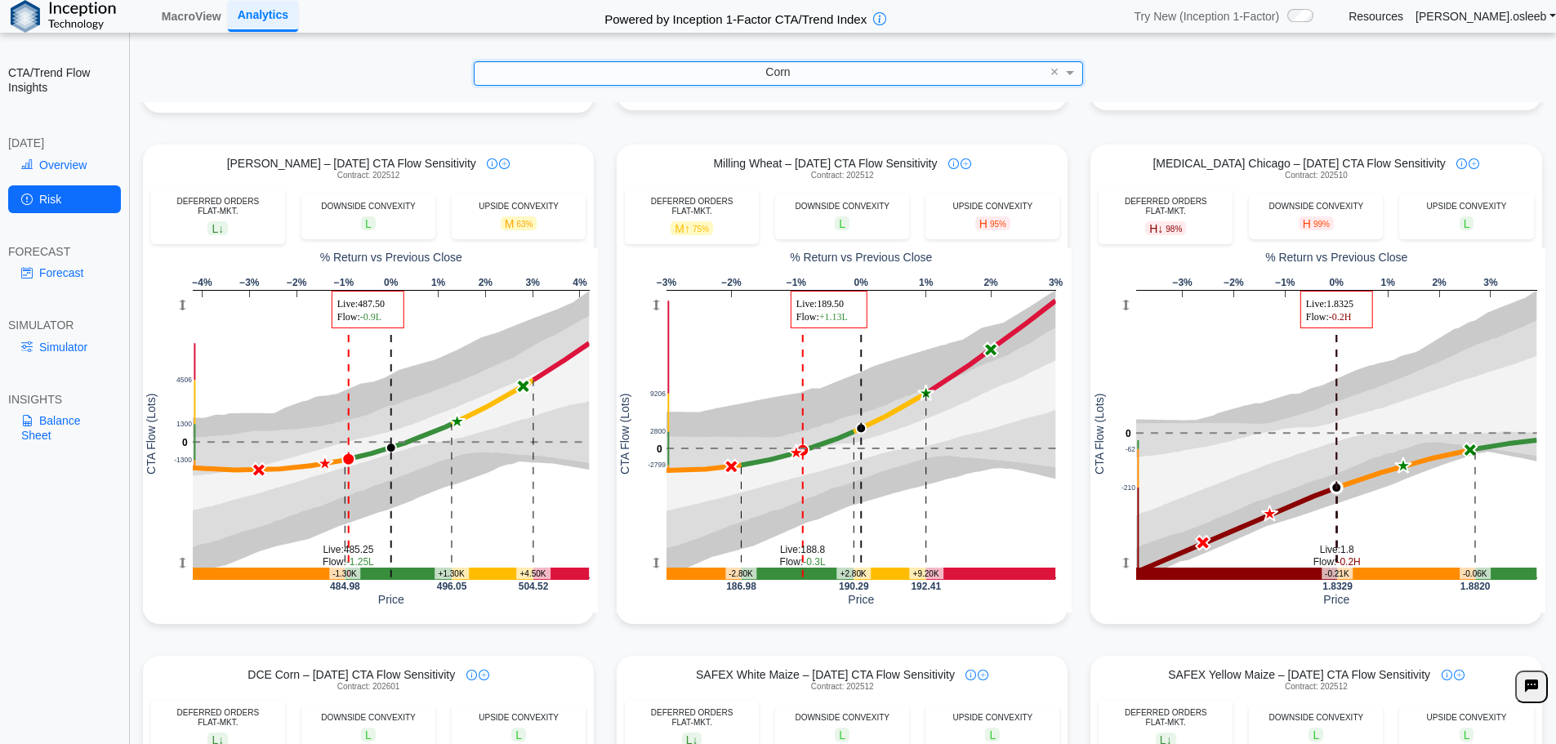
scroll to position [526, 0]
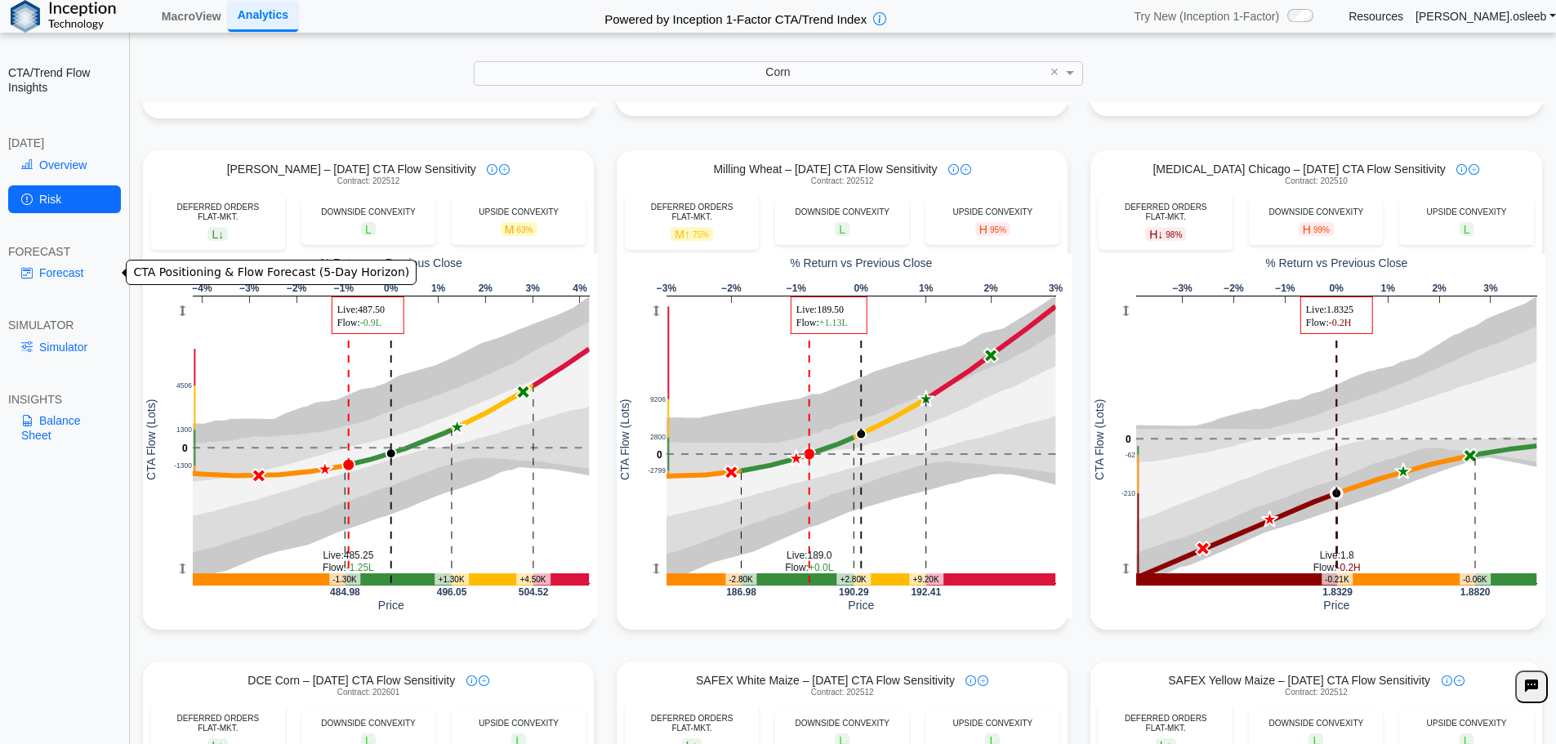
click at [79, 279] on link "Forecast" at bounding box center [64, 273] width 113 height 28
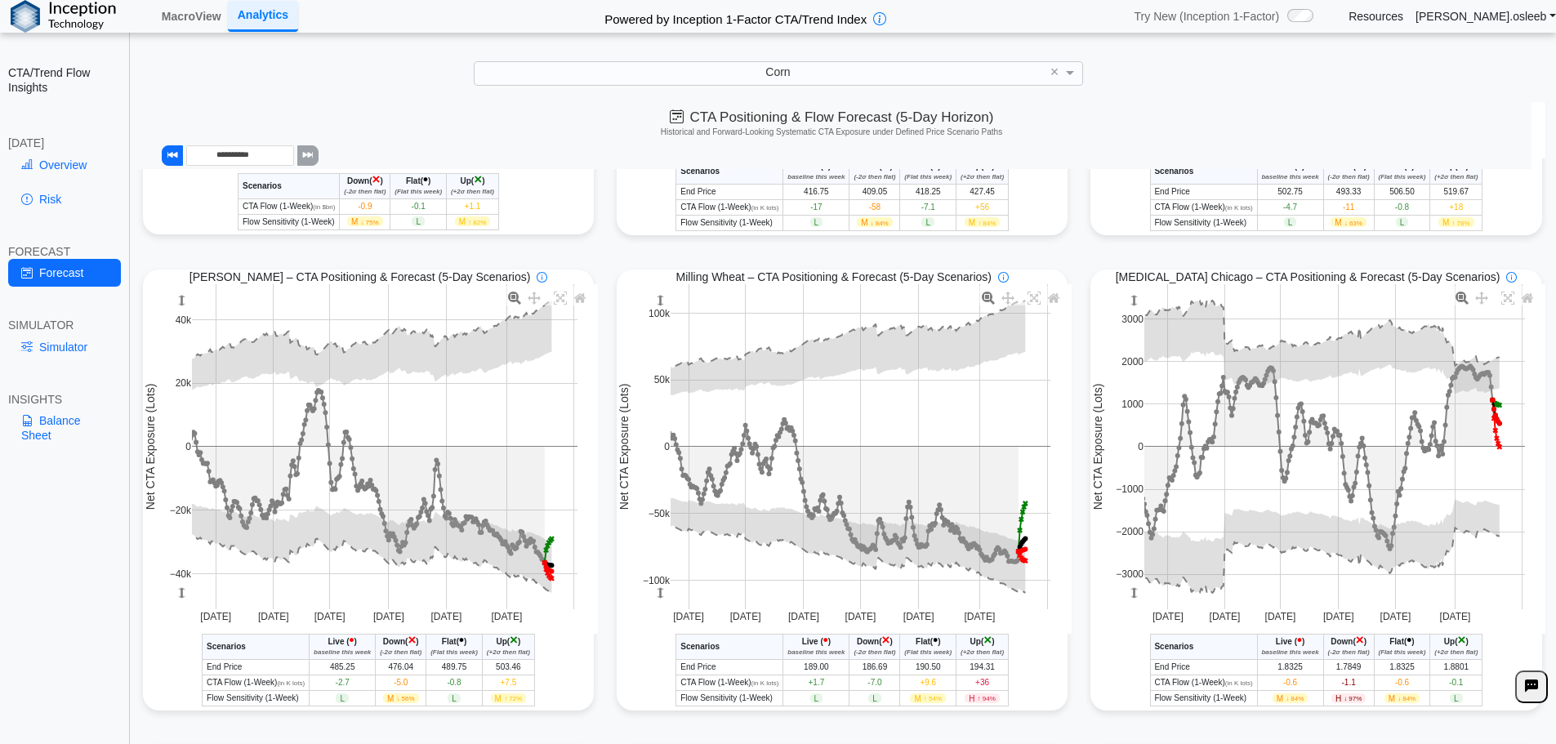
scroll to position [399, 0]
click at [42, 171] on link "Overview" at bounding box center [64, 165] width 113 height 28
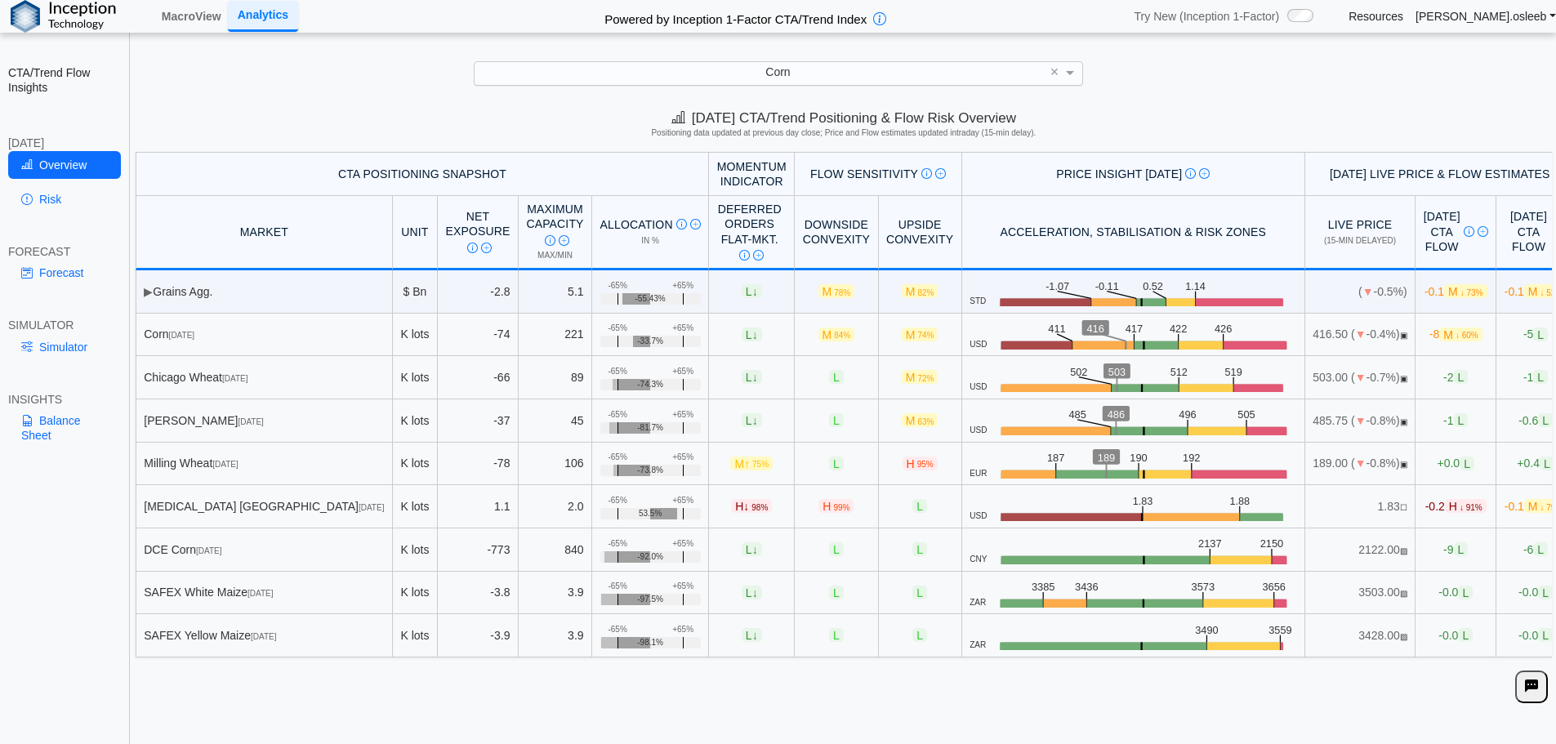
click at [812, 76] on div "Corn" at bounding box center [779, 73] width 608 height 22
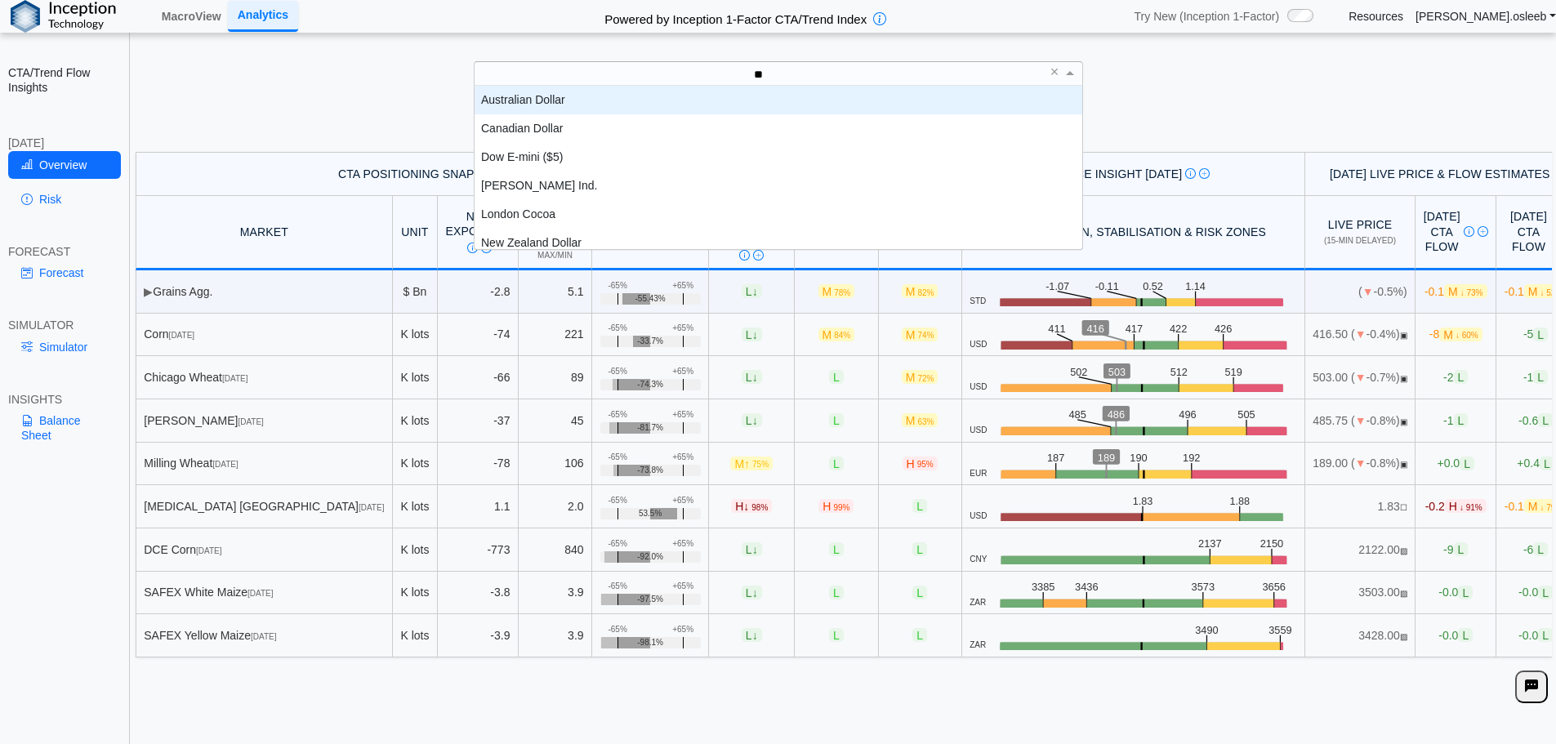
scroll to position [151, 596]
type input "*"
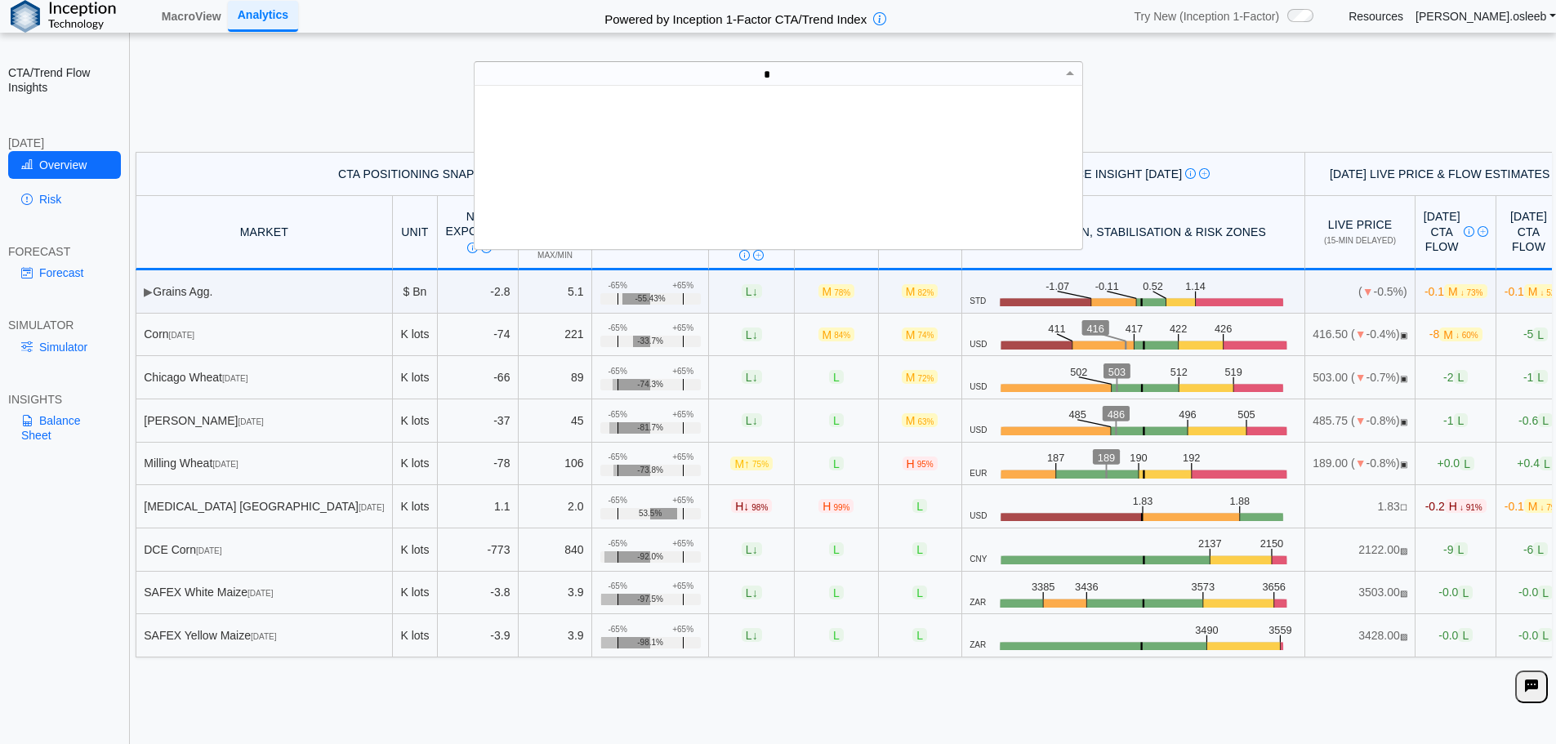
scroll to position [0, 0]
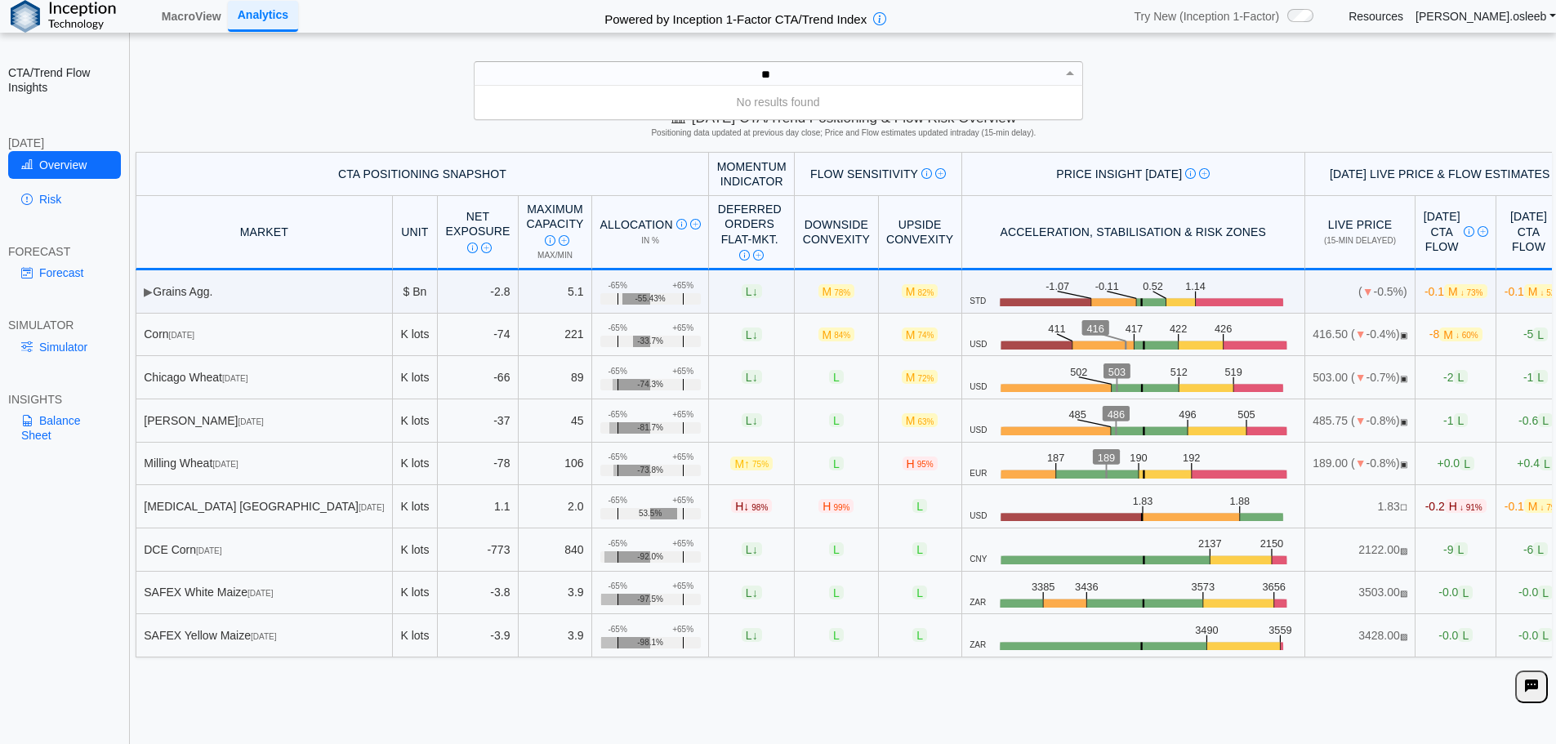
type input "*"
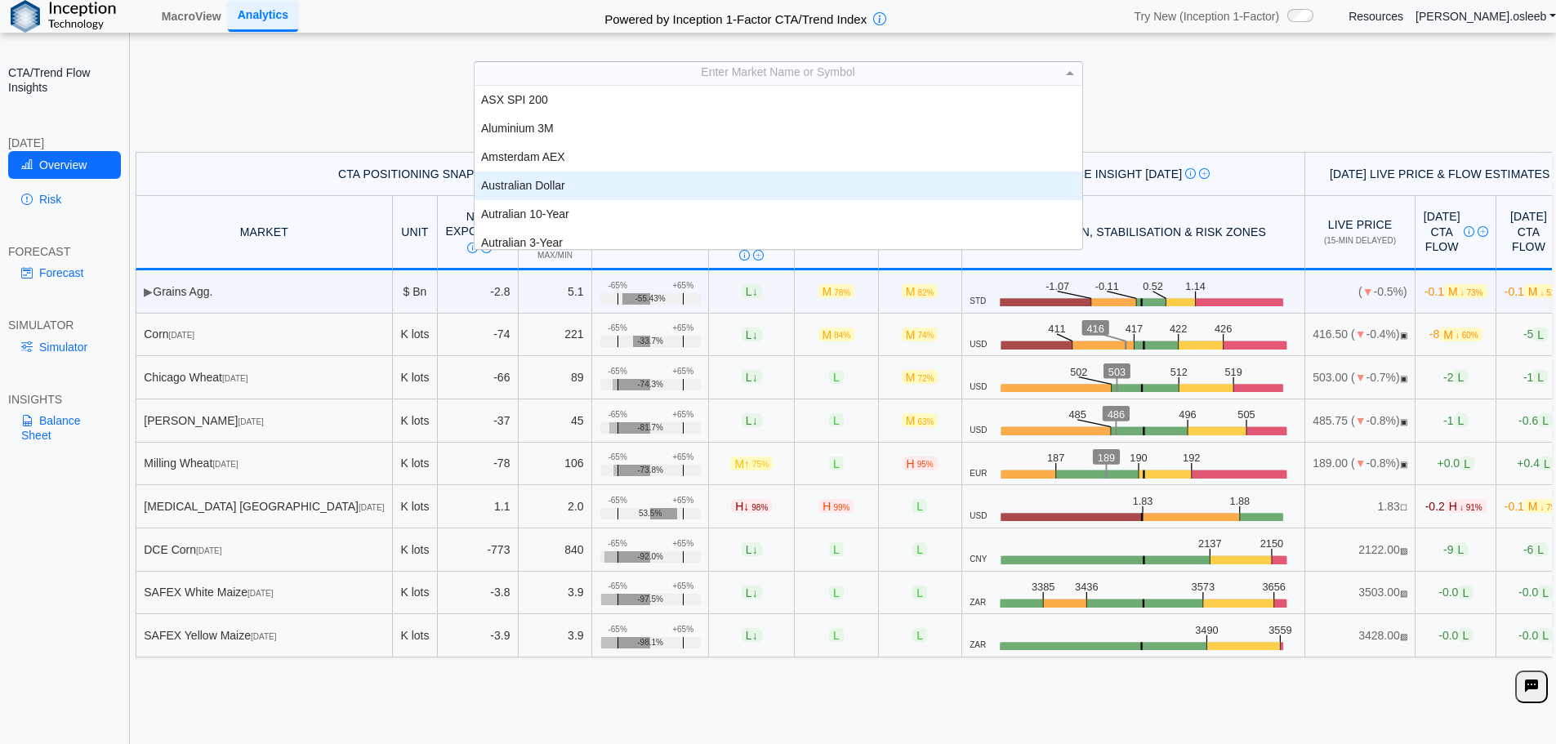
click at [545, 190] on div "Australian Dollar" at bounding box center [779, 186] width 608 height 29
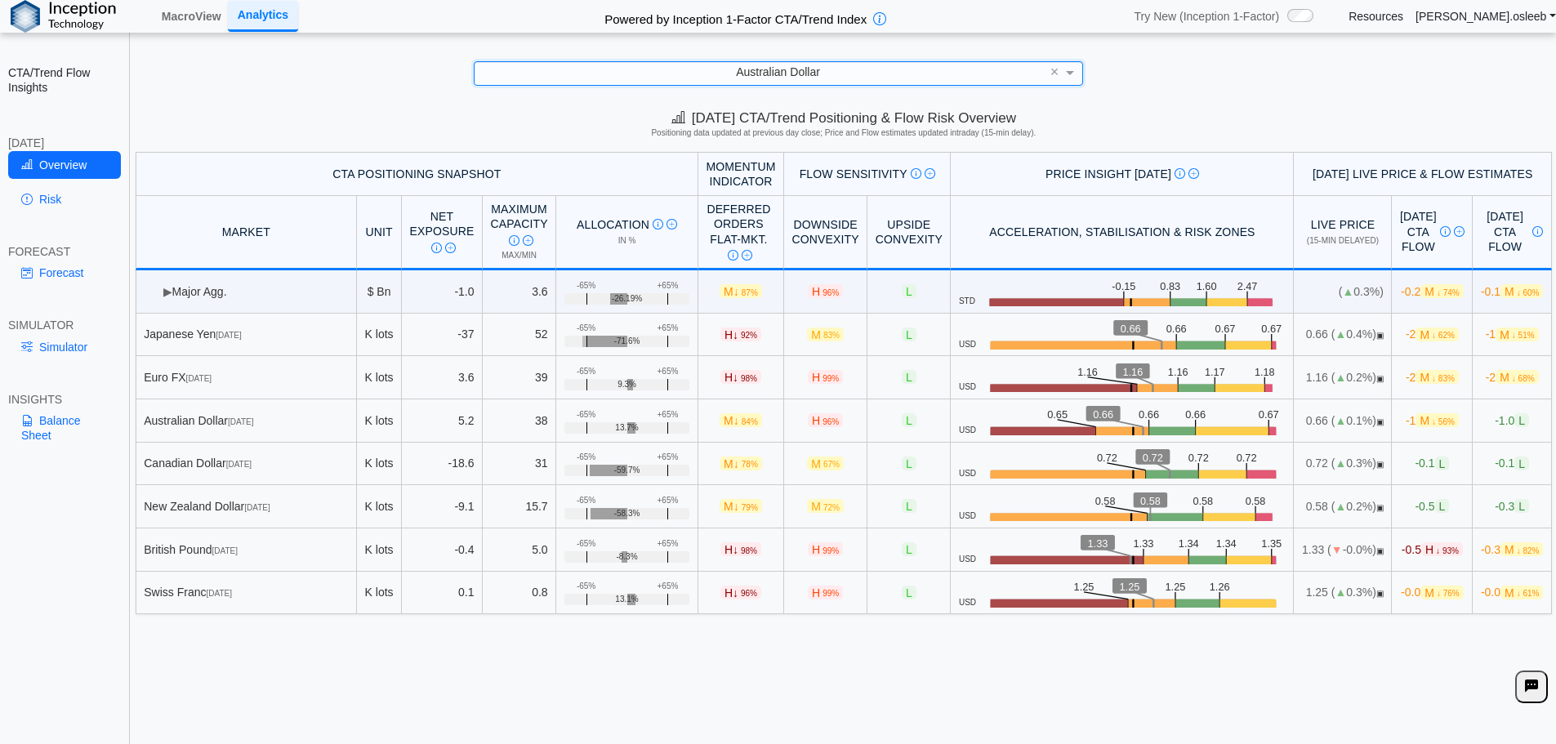
click at [913, 71] on div "Australian Dollar" at bounding box center [779, 73] width 608 height 22
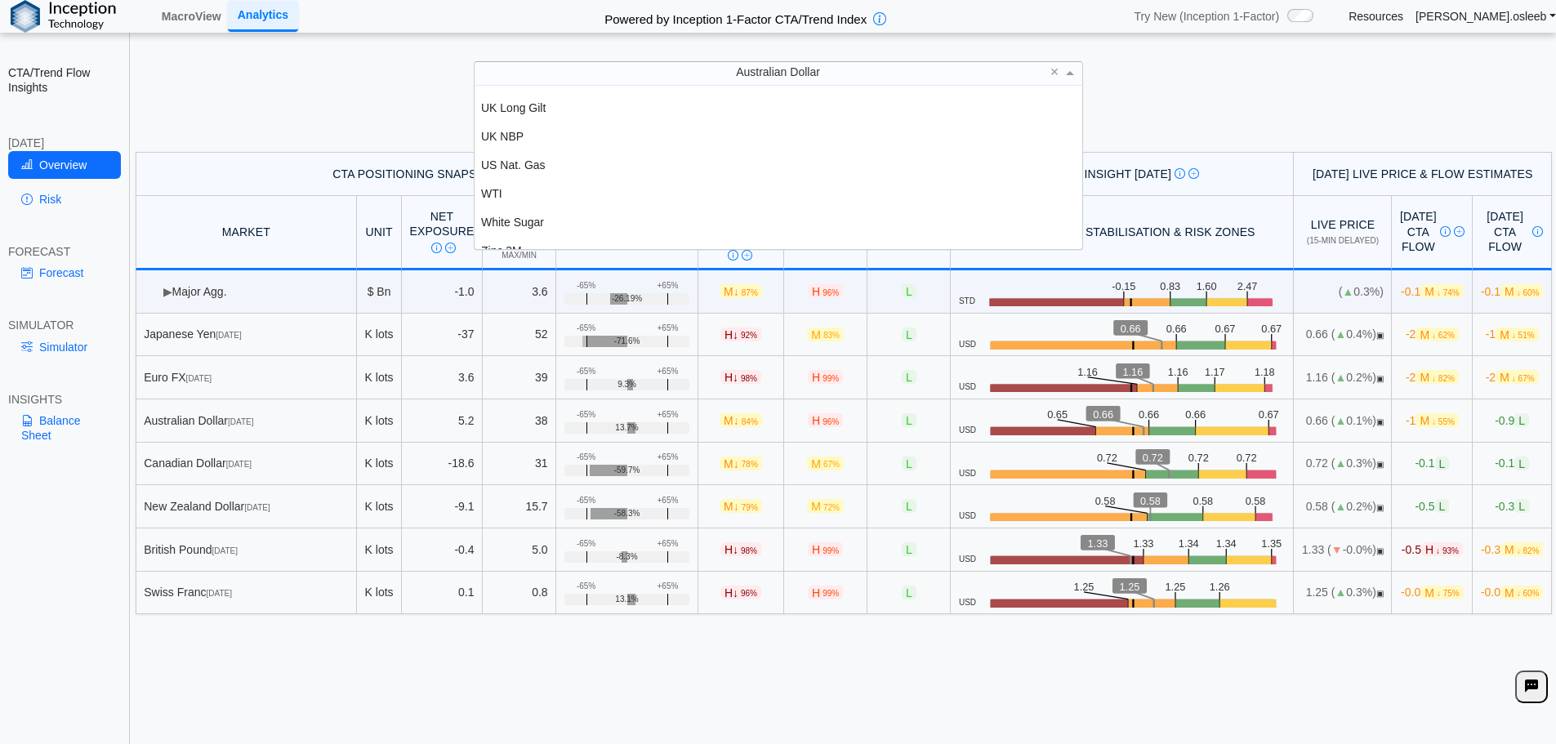
scroll to position [3583, 0]
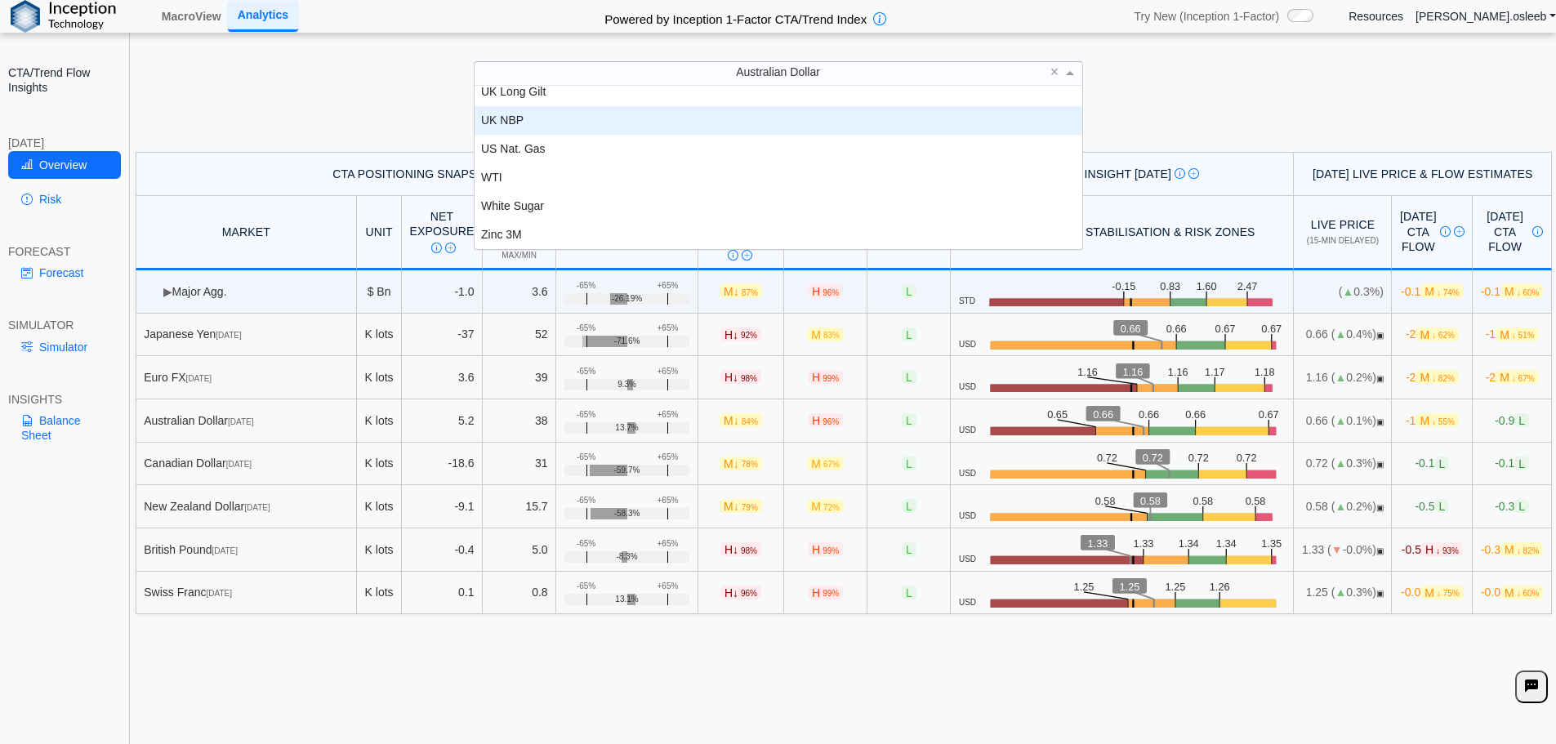
click at [381, 89] on div "**********" at bounding box center [778, 385] width 1556 height 770
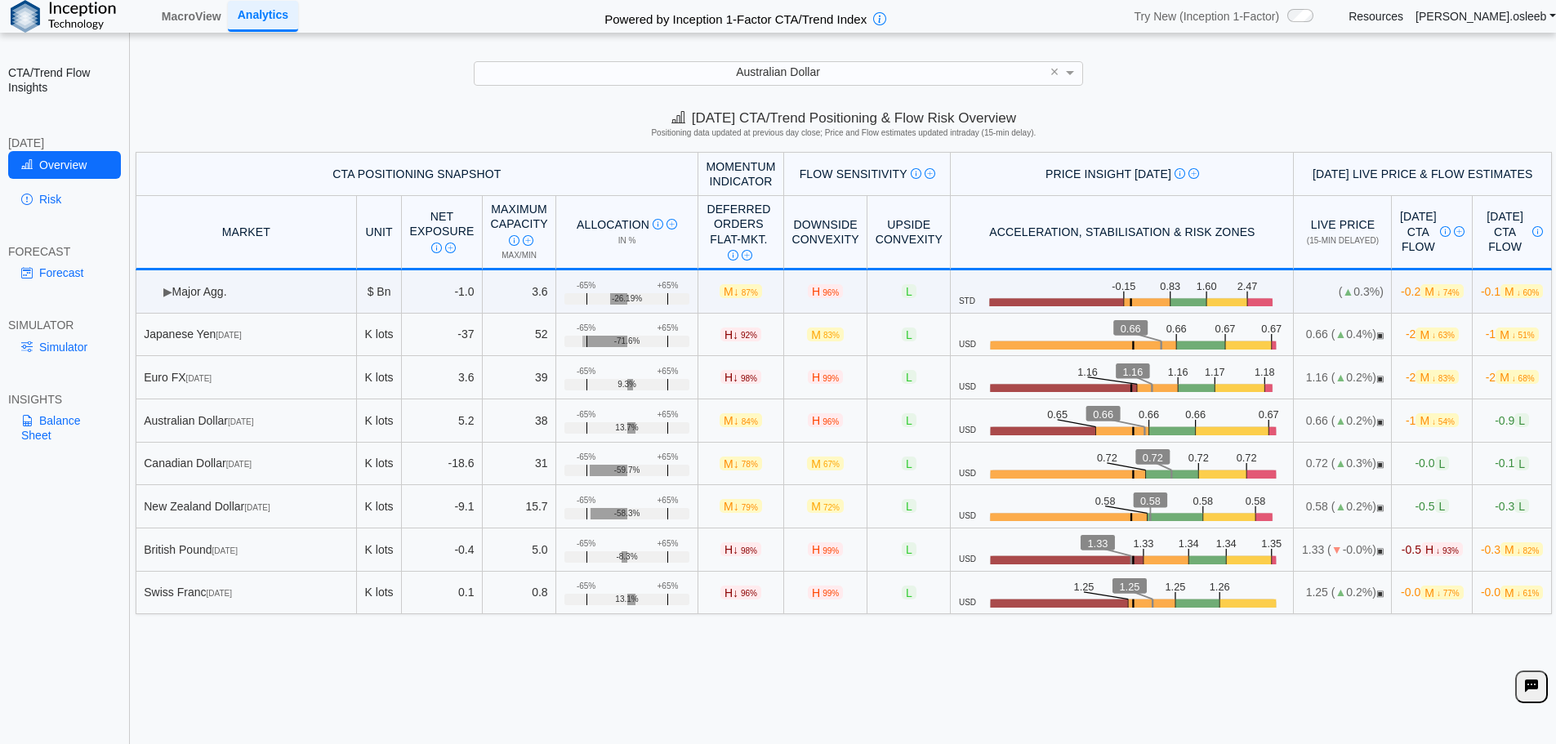
click at [1529, 693] on icon at bounding box center [1531, 687] width 13 height 14
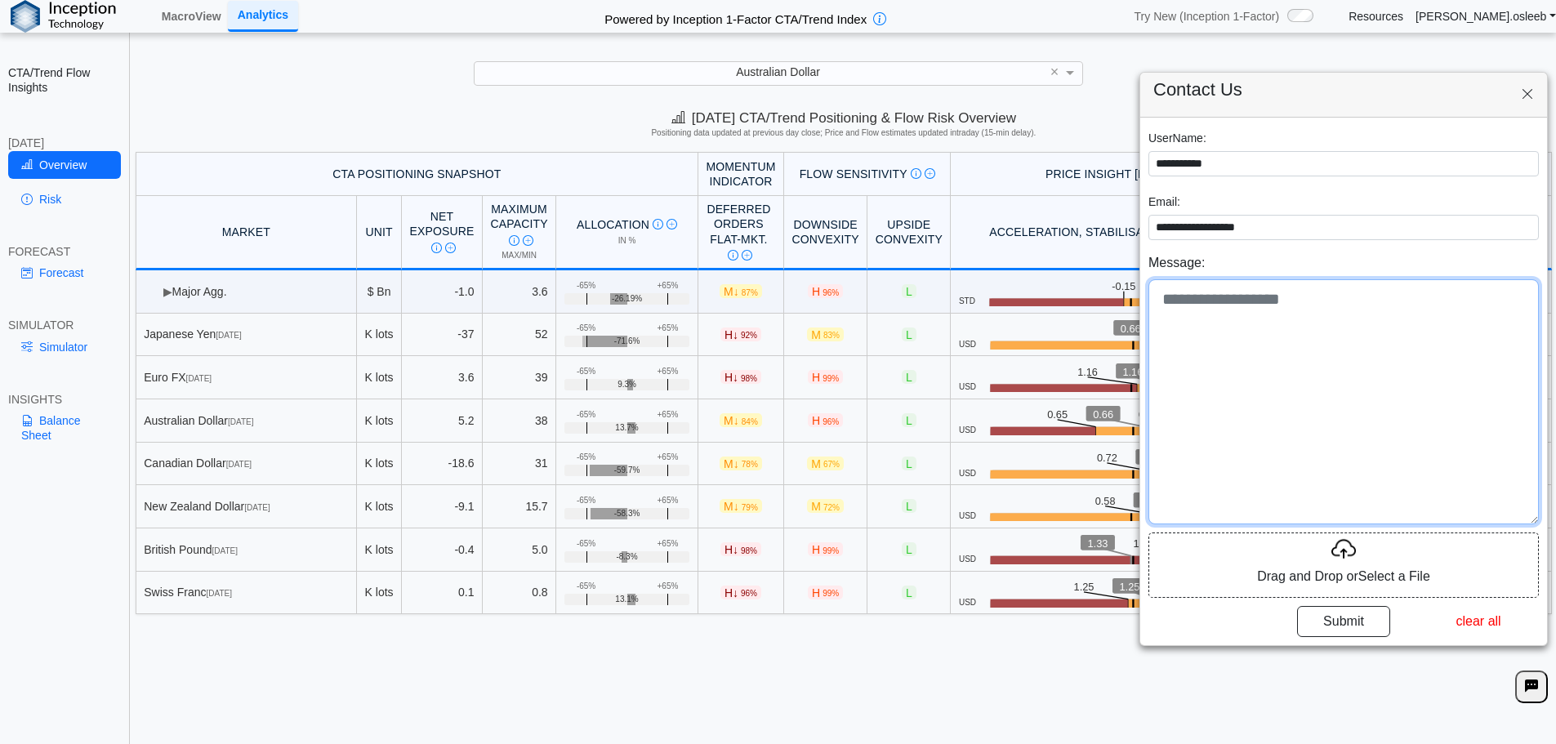
click at [1338, 386] on textarea at bounding box center [1344, 401] width 391 height 245
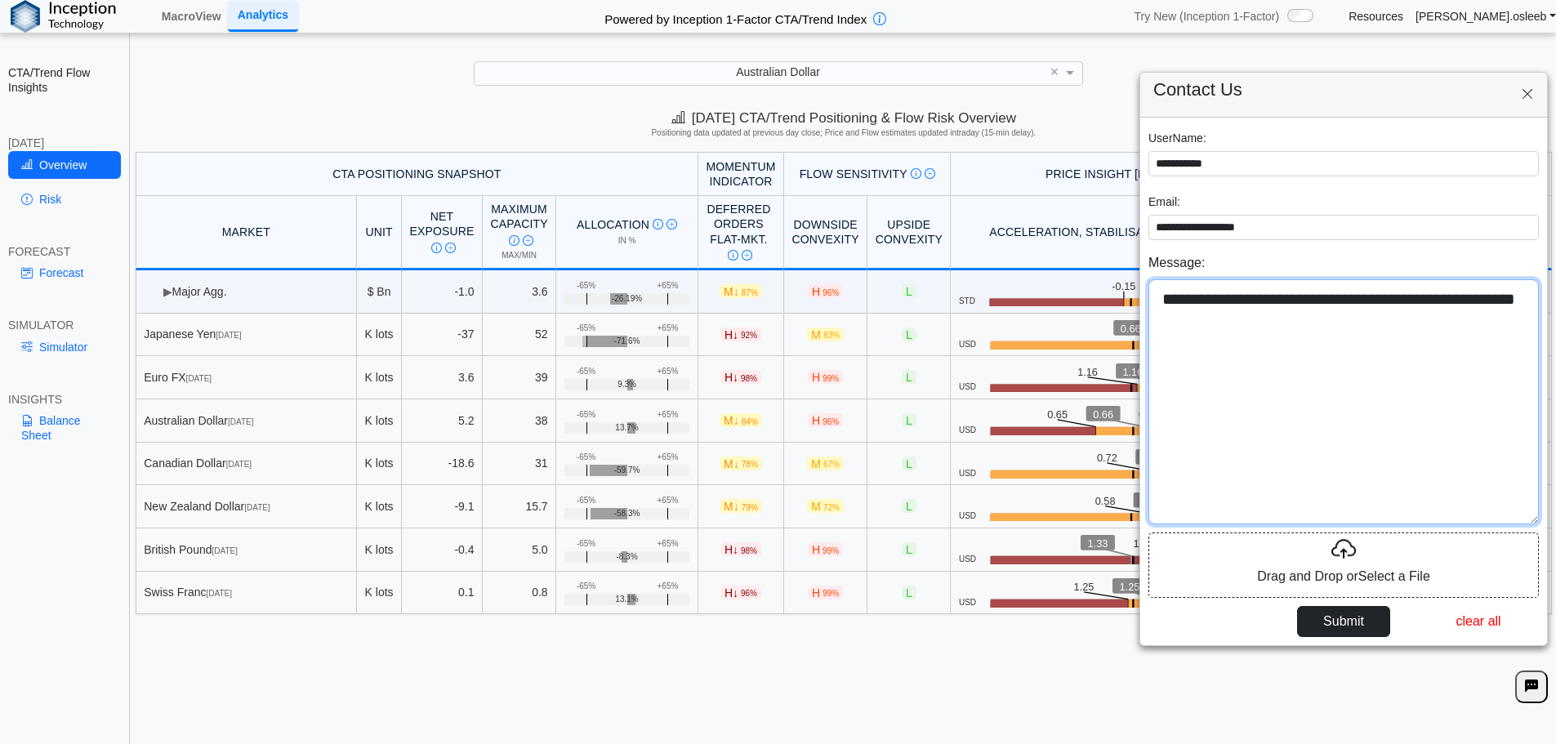
type textarea "**********"
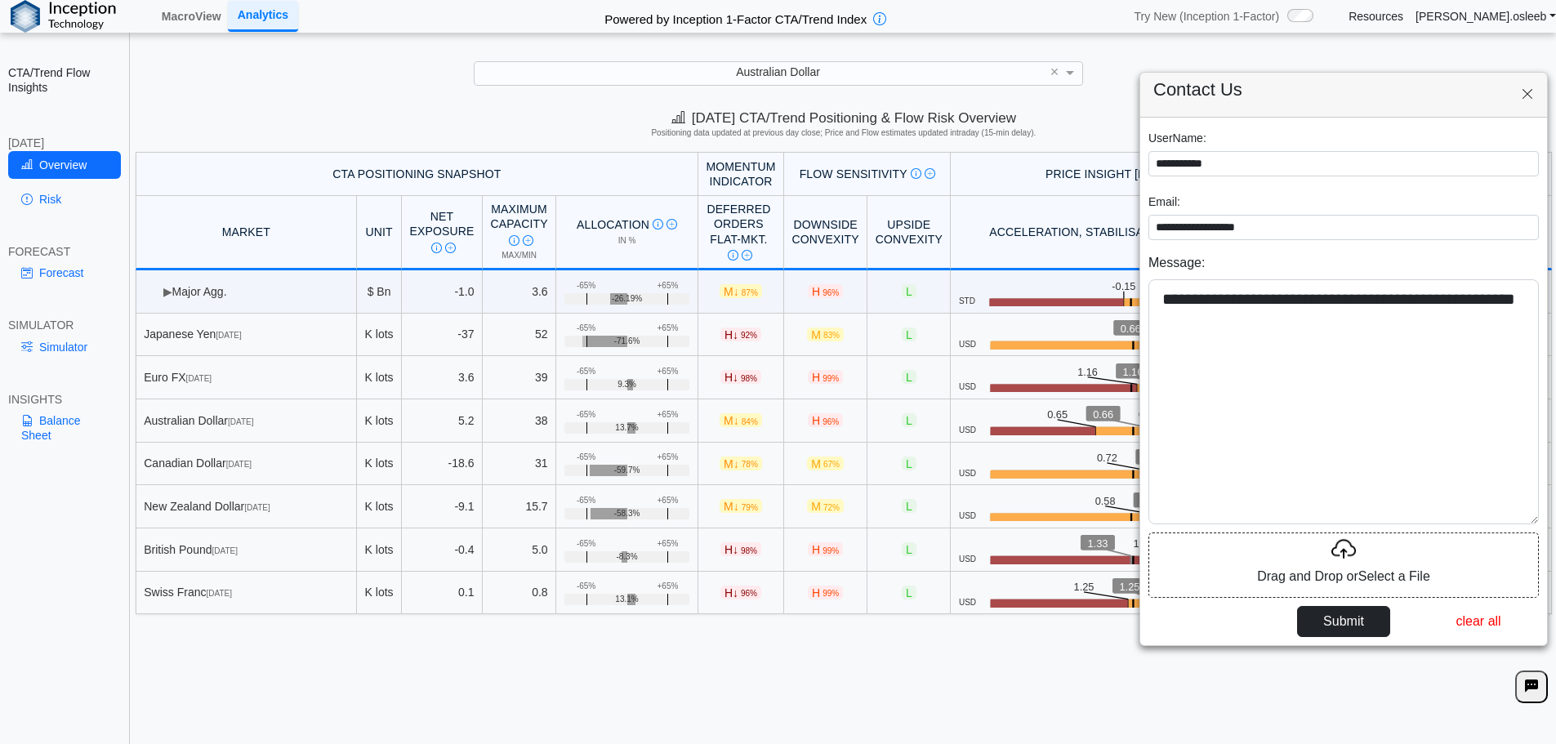
click at [1352, 627] on button "Submit" at bounding box center [1343, 621] width 93 height 31
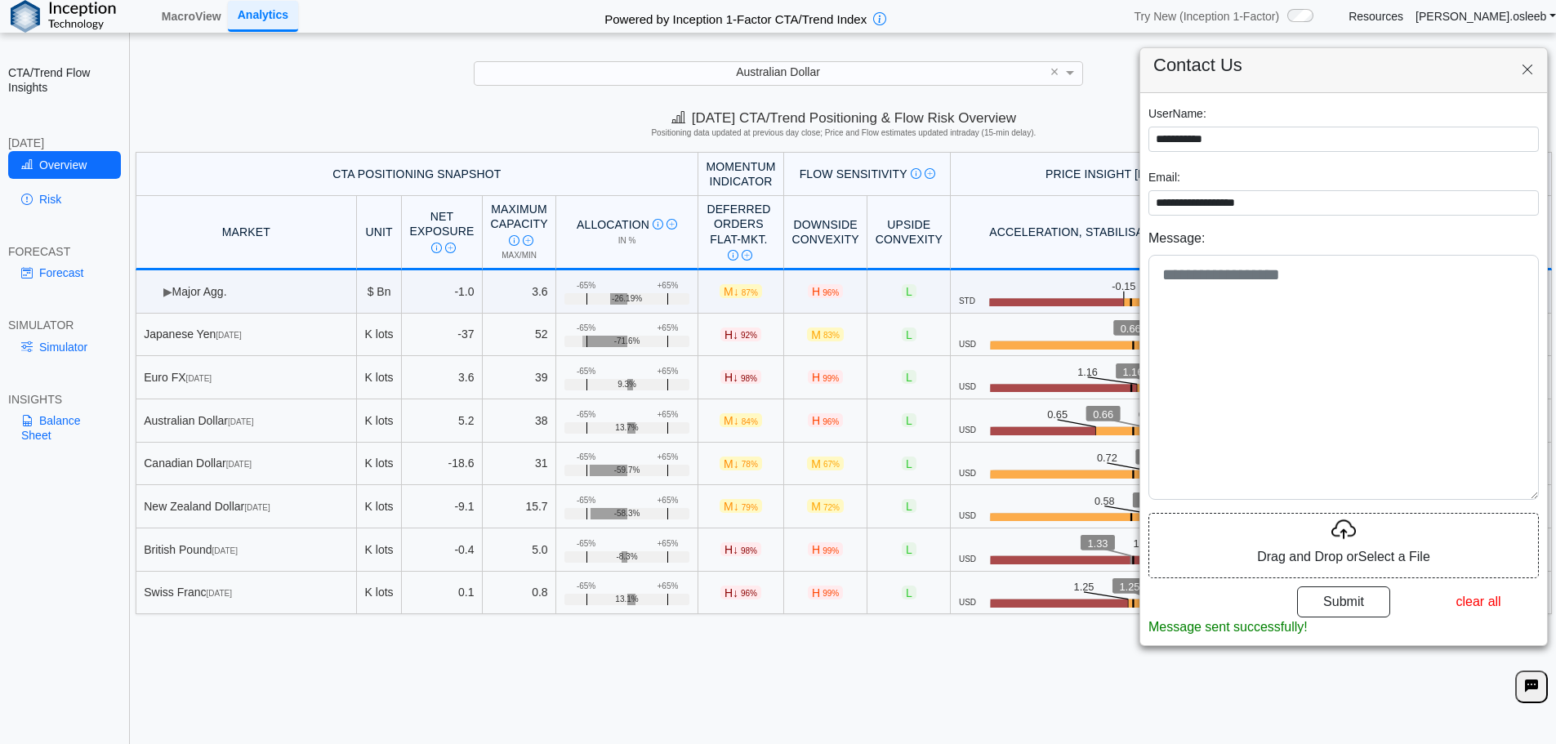
click at [1524, 65] on icon at bounding box center [1527, 70] width 13 height 14
